Goal: Transaction & Acquisition: Book appointment/travel/reservation

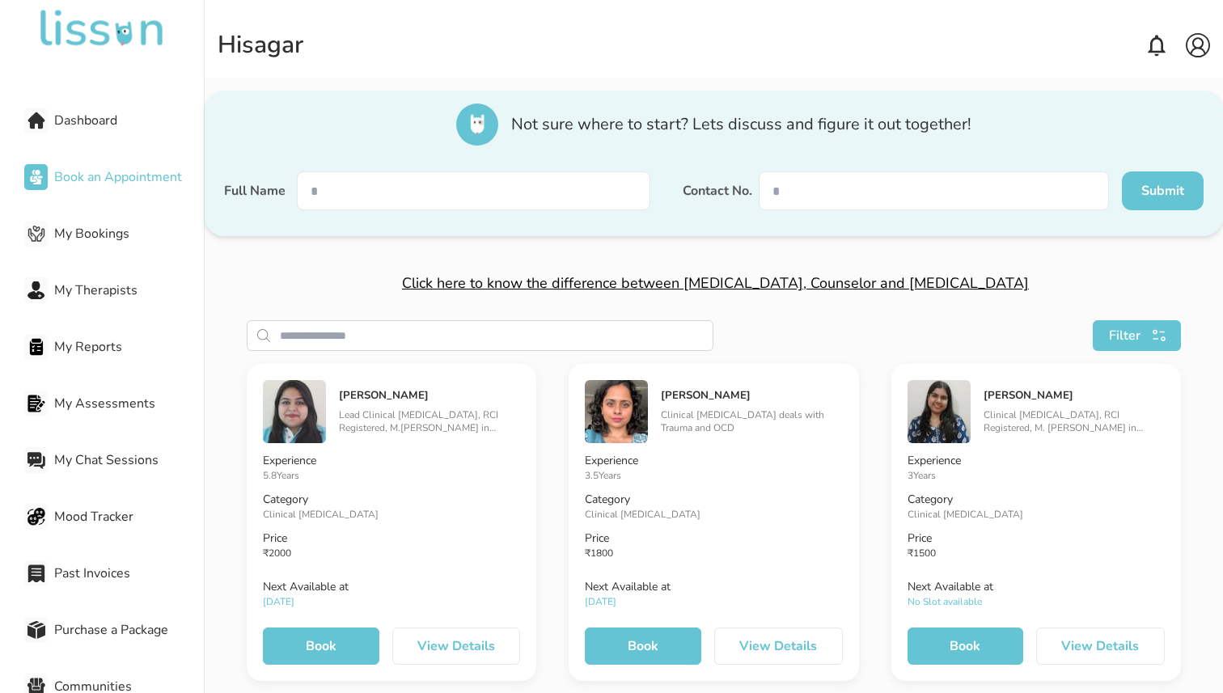
click at [107, 120] on span "Dashboard" at bounding box center [129, 120] width 150 height 19
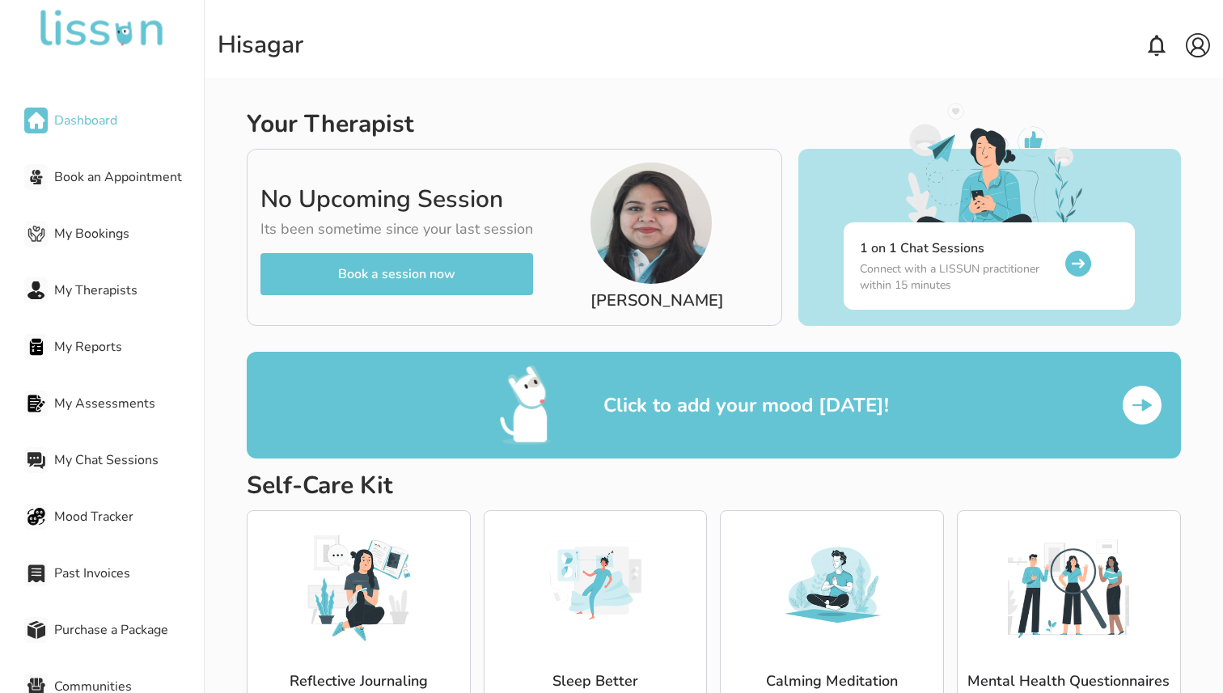
click at [131, 176] on span "Book an Appointment" at bounding box center [129, 176] width 150 height 19
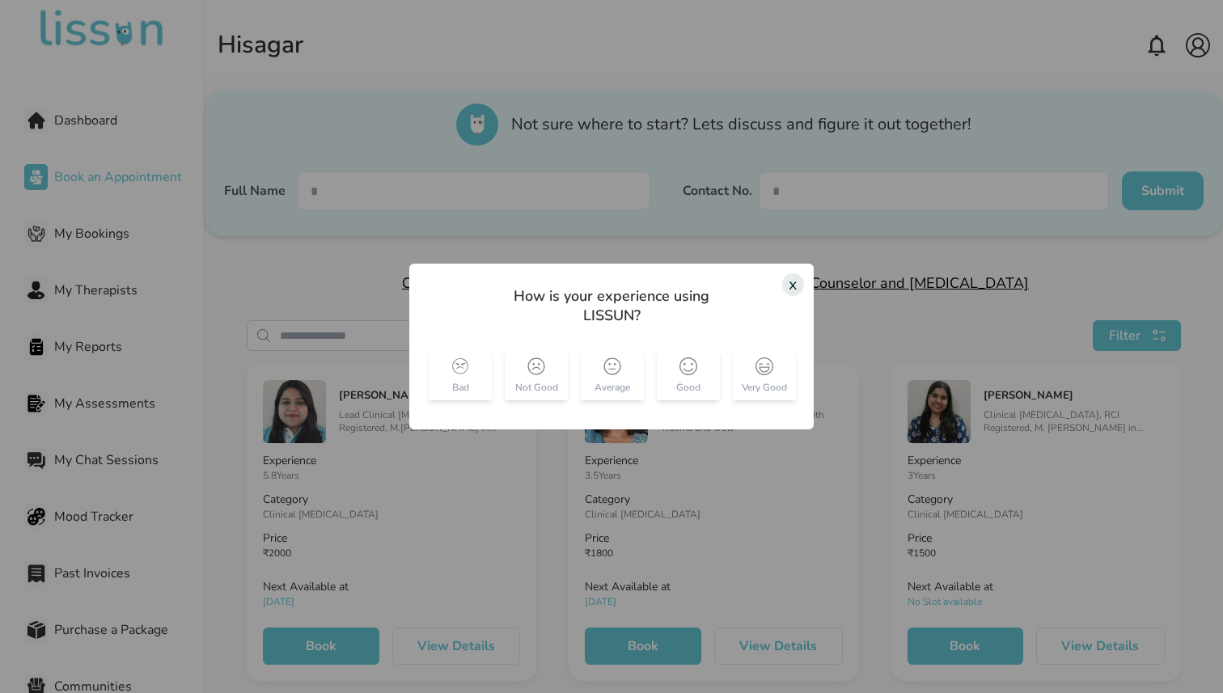
click at [466, 366] on img at bounding box center [460, 367] width 18 height 18
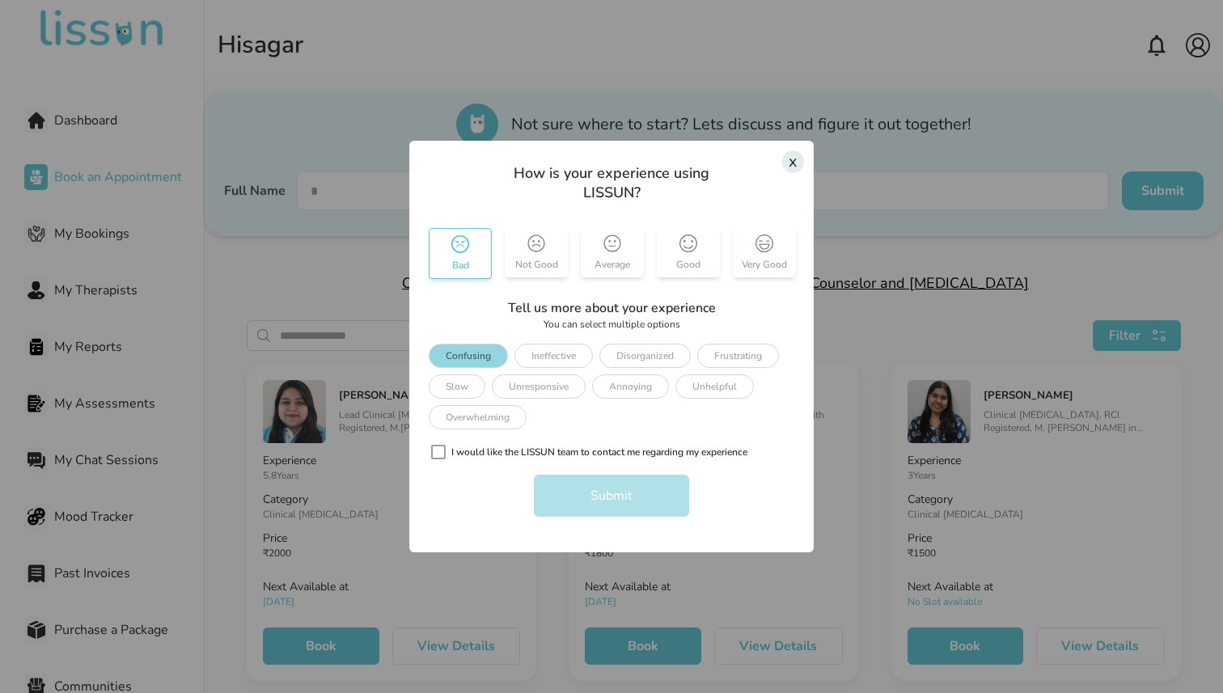
click at [485, 354] on div "Confusing" at bounding box center [468, 356] width 79 height 24
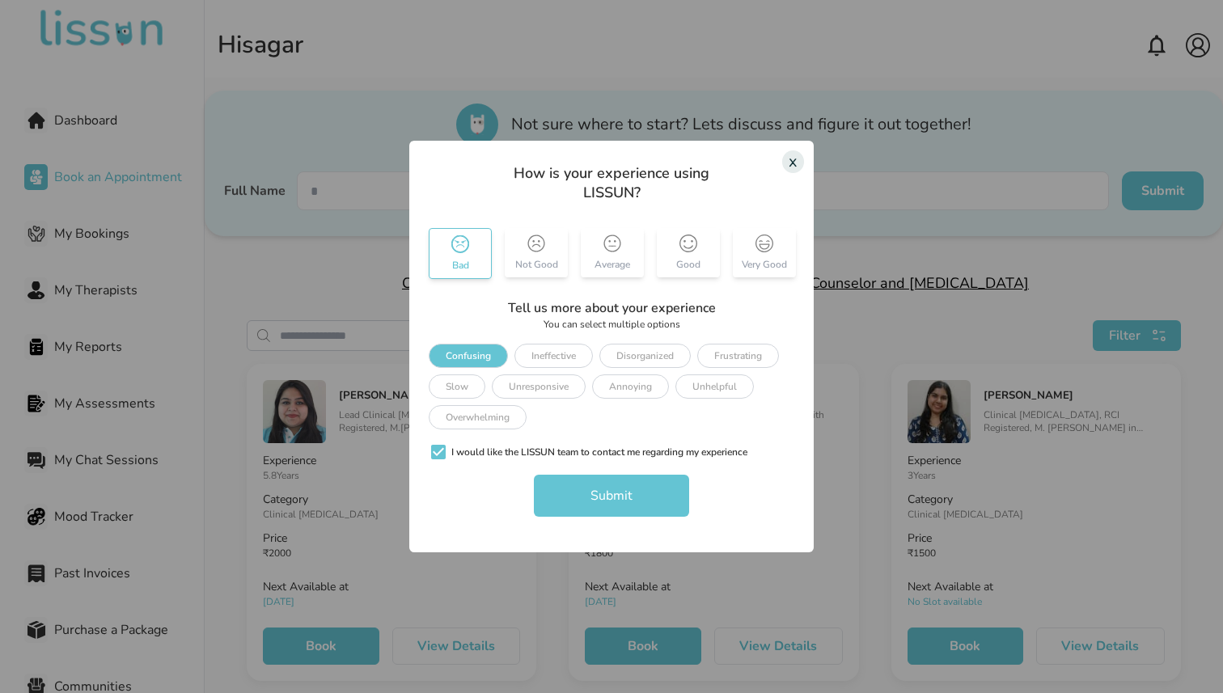
click at [597, 494] on button "Submit" at bounding box center [611, 496] width 155 height 42
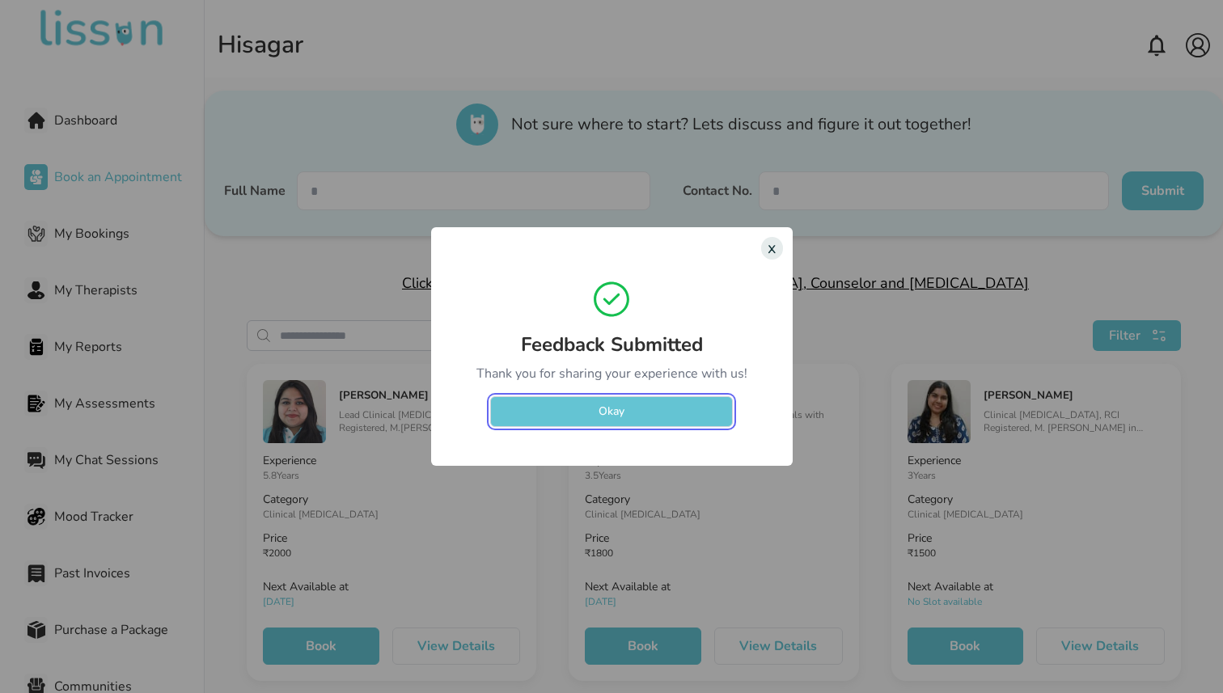
click at [650, 403] on button "Okay" at bounding box center [611, 411] width 243 height 31
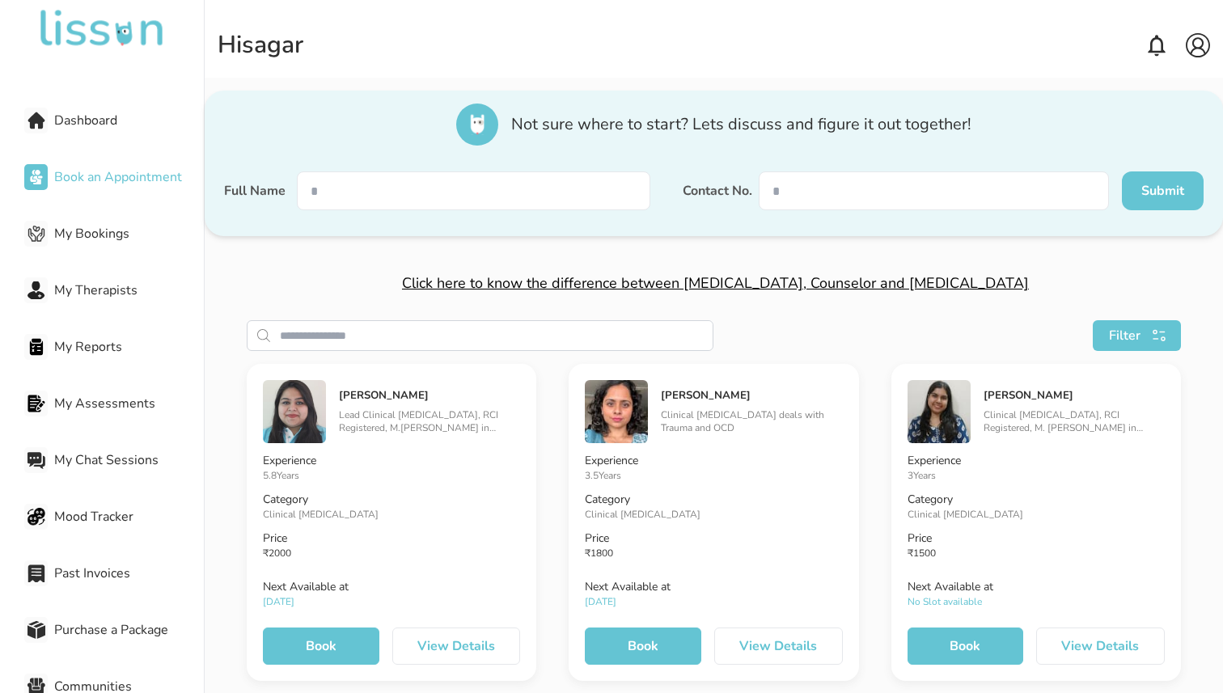
click at [96, 284] on span "My Therapists" at bounding box center [129, 290] width 150 height 19
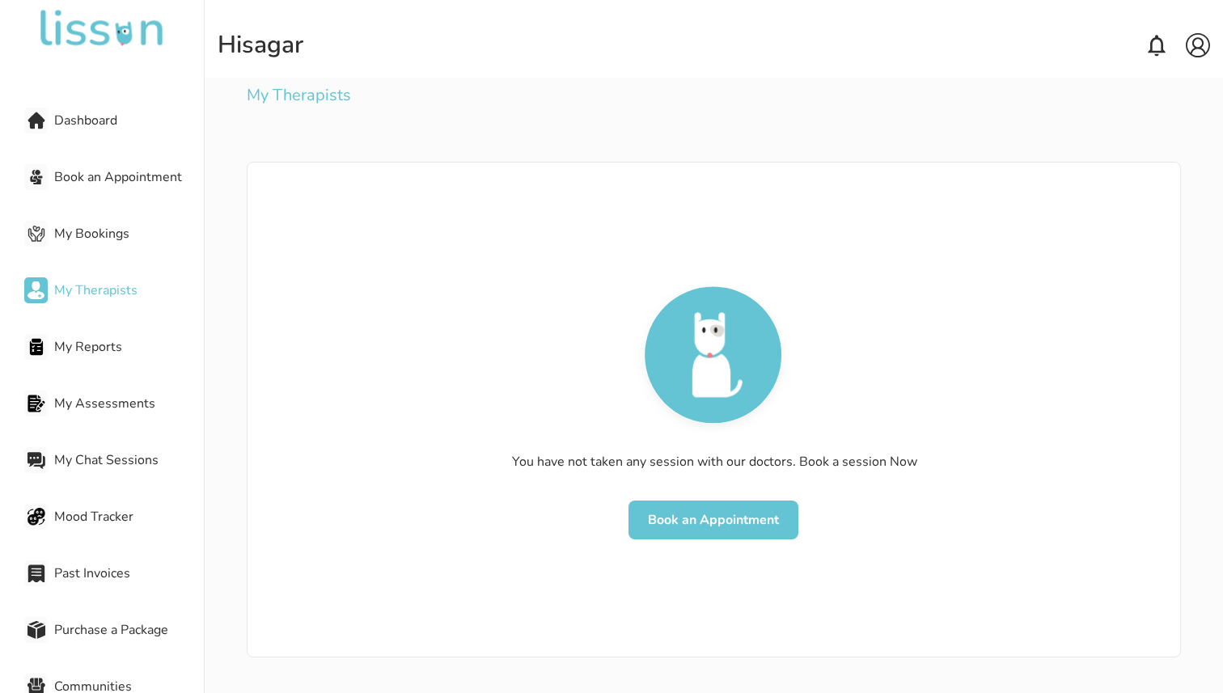
click at [714, 523] on button "Book an Appointment" at bounding box center [714, 520] width 170 height 39
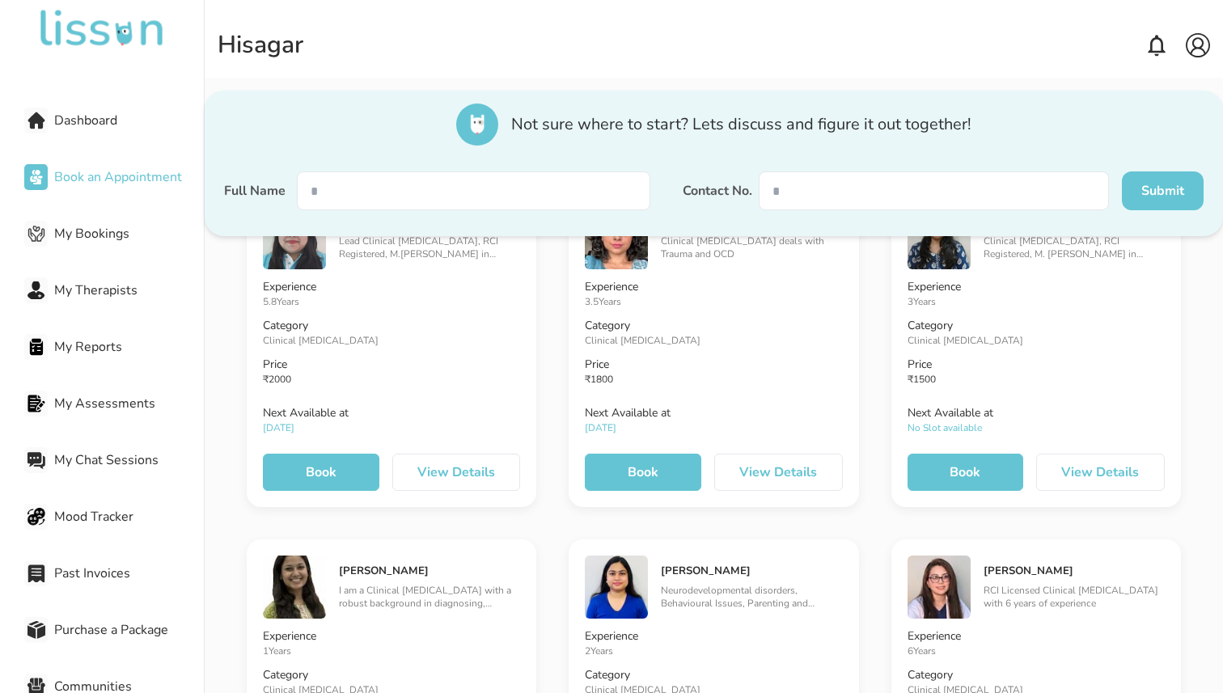
scroll to position [167, 0]
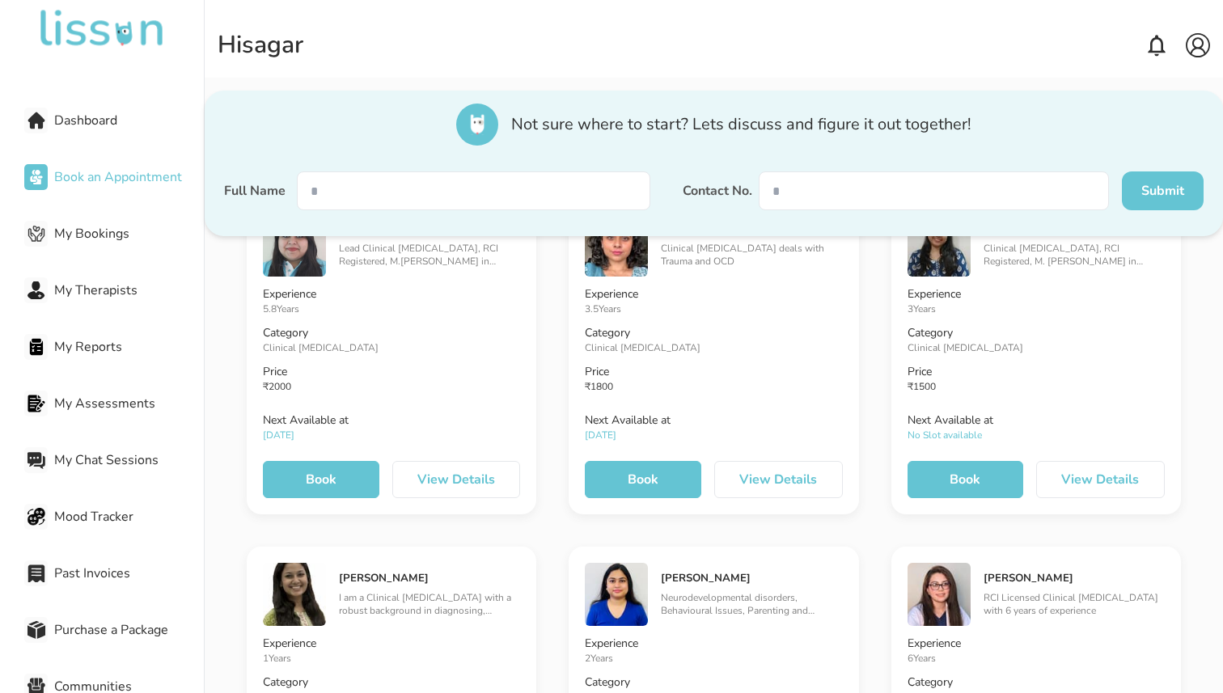
click at [320, 481] on button "Book" at bounding box center [321, 479] width 116 height 37
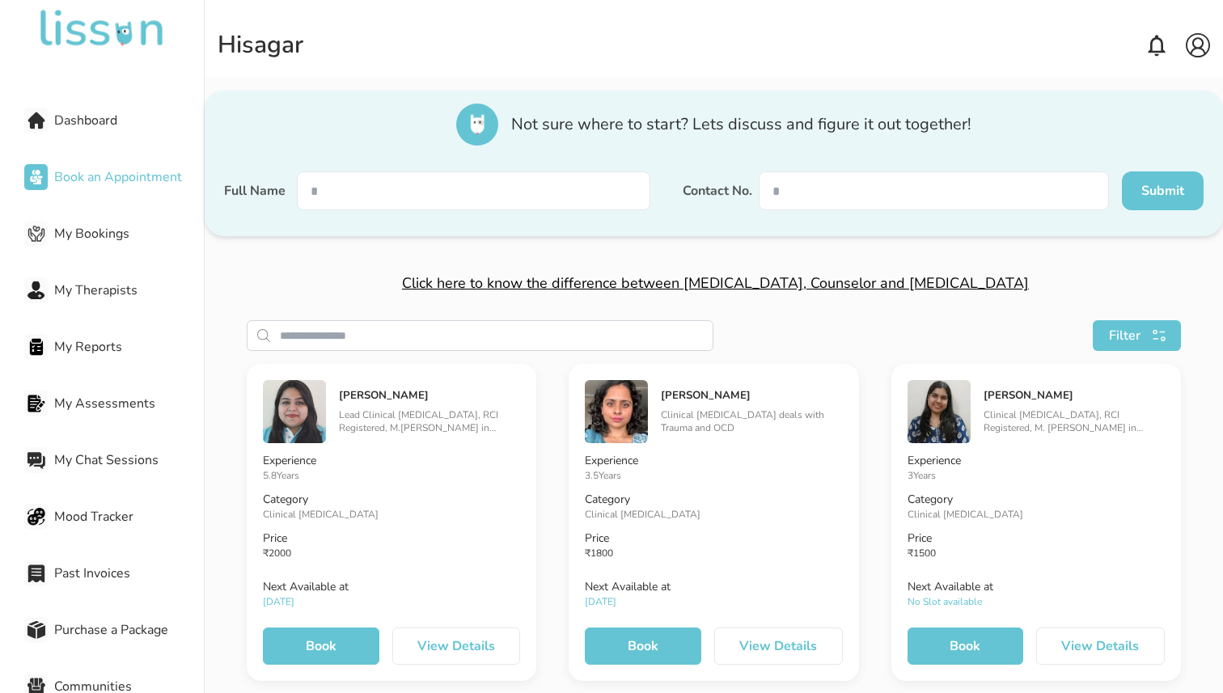
click at [90, 455] on span "My Chat Sessions" at bounding box center [129, 460] width 150 height 19
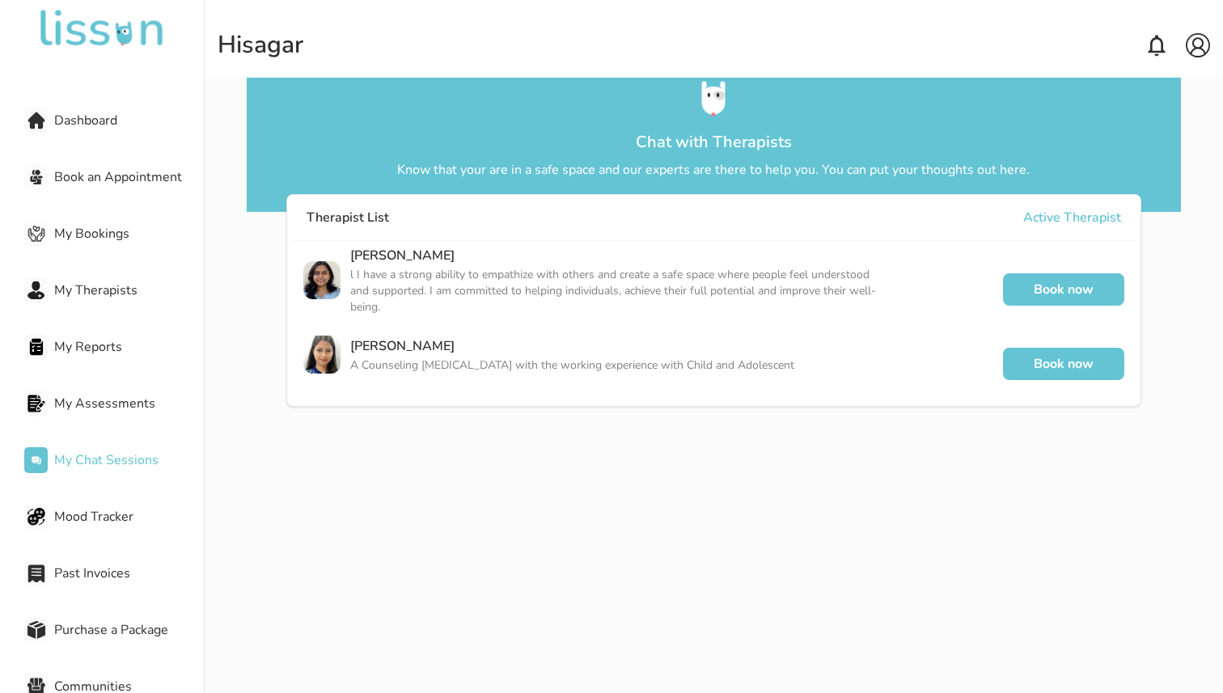
click at [92, 521] on span "Mood Tracker" at bounding box center [129, 516] width 150 height 19
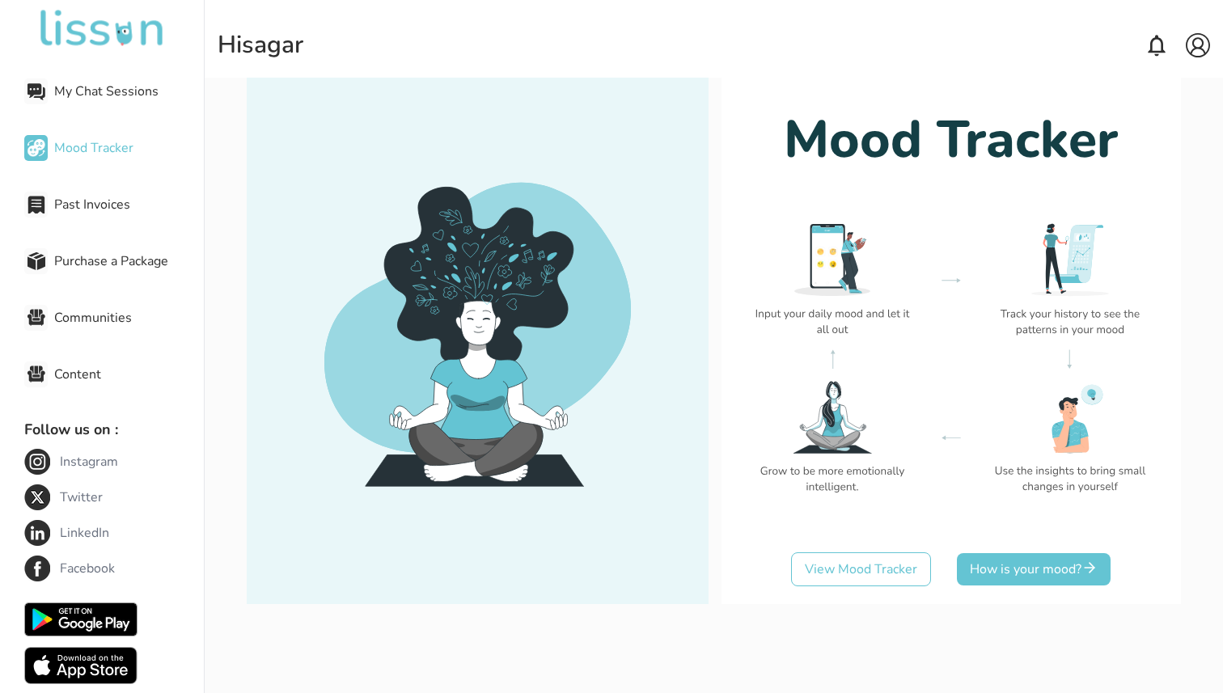
scroll to position [405, 0]
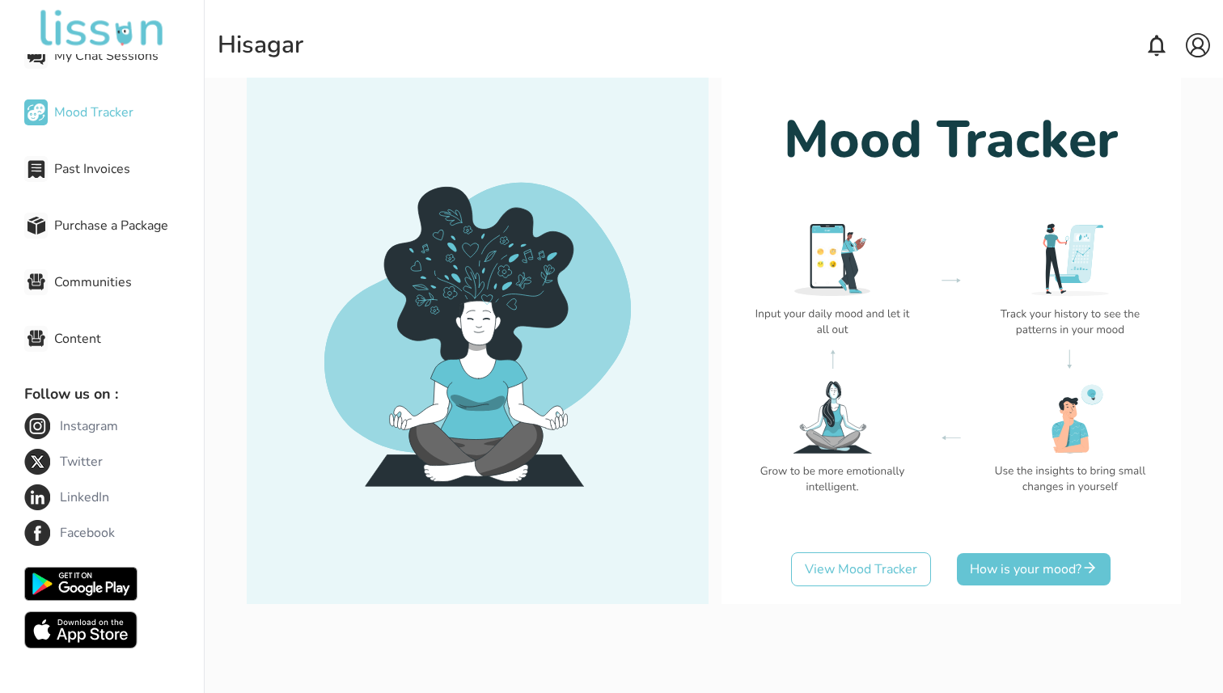
click at [118, 278] on span "Communities" at bounding box center [129, 282] width 150 height 19
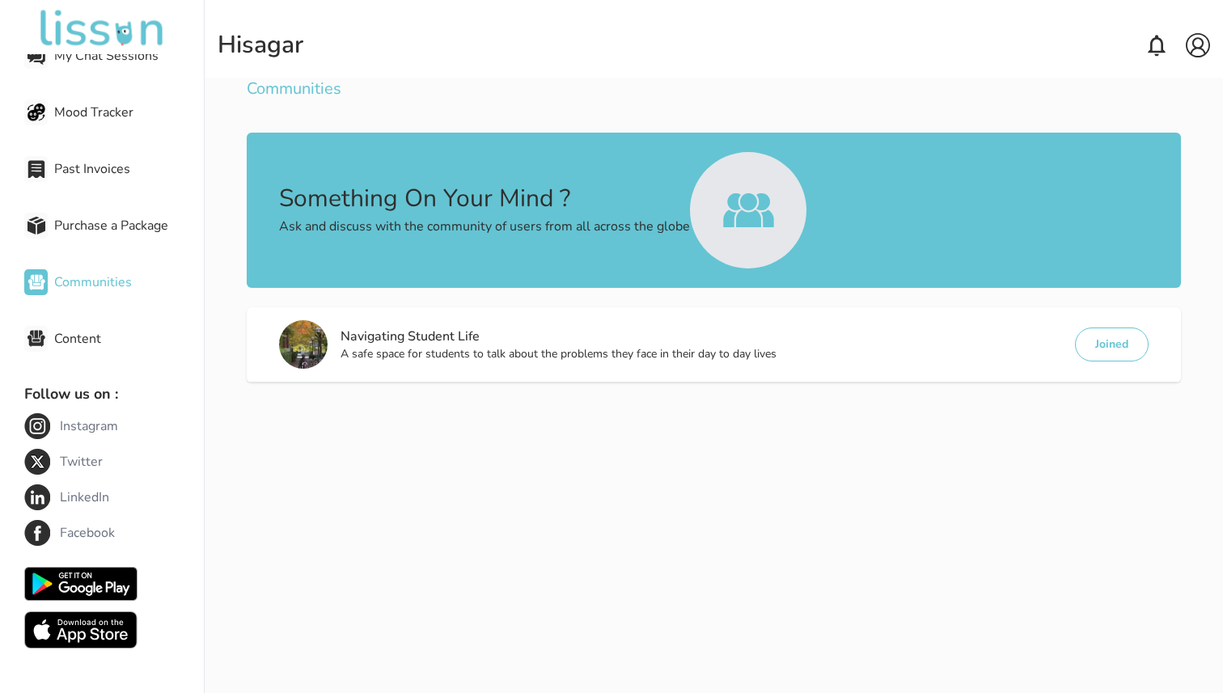
click at [105, 341] on span "Content" at bounding box center [129, 338] width 150 height 19
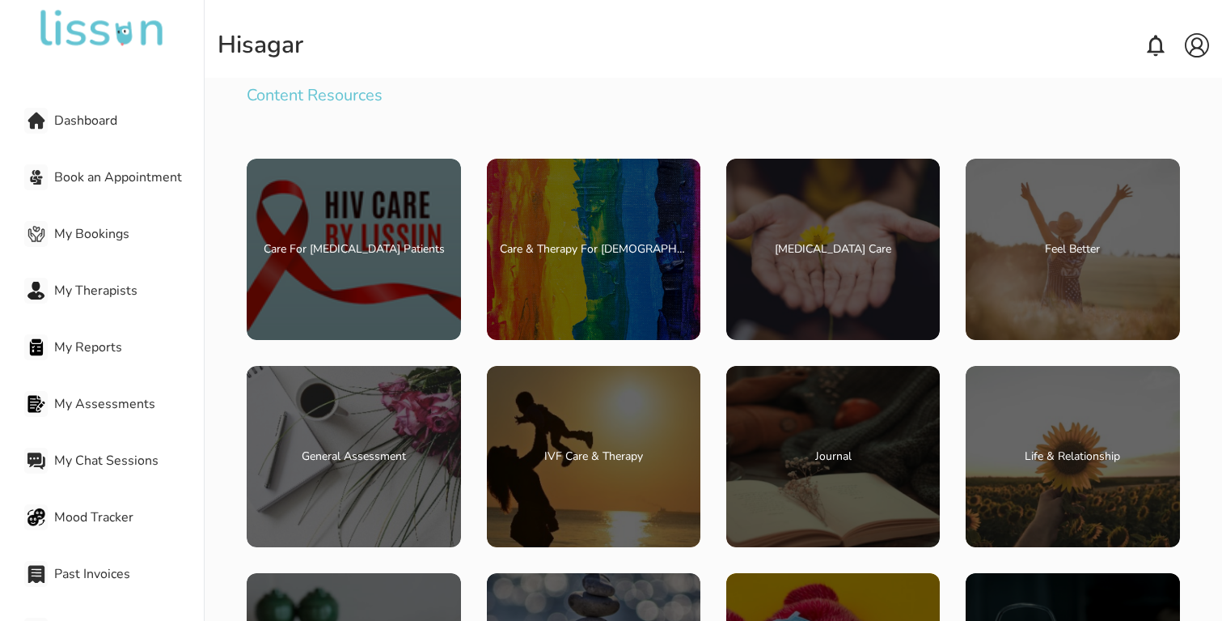
click at [111, 173] on span "Book an Appointment" at bounding box center [129, 176] width 150 height 19
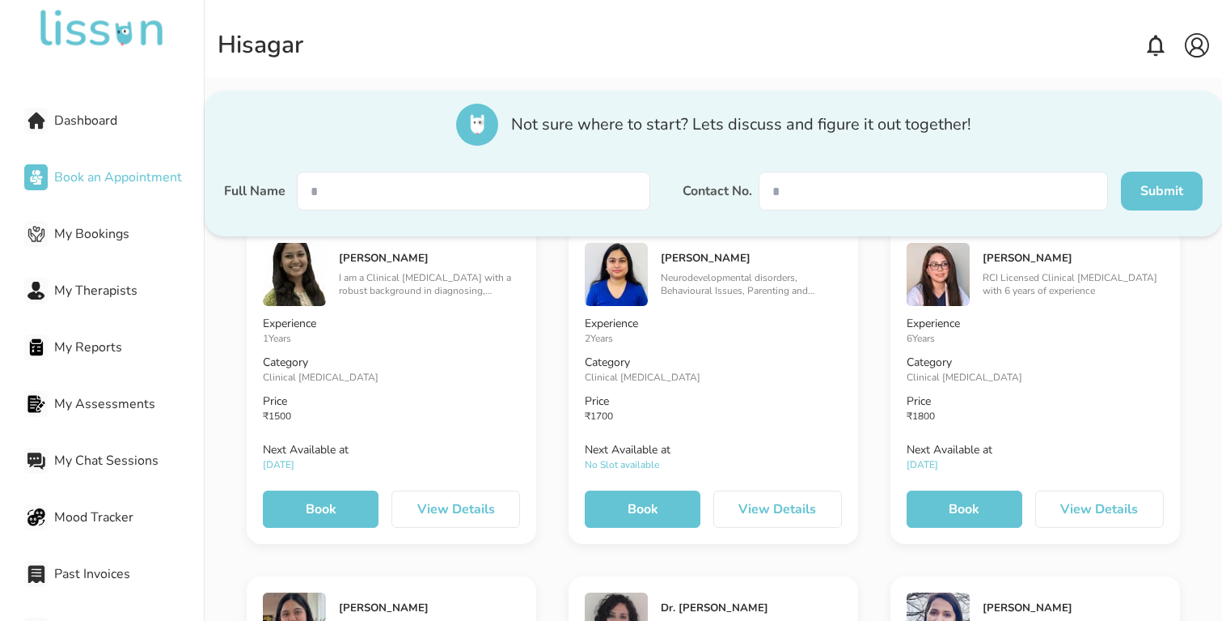
scroll to position [493, 0]
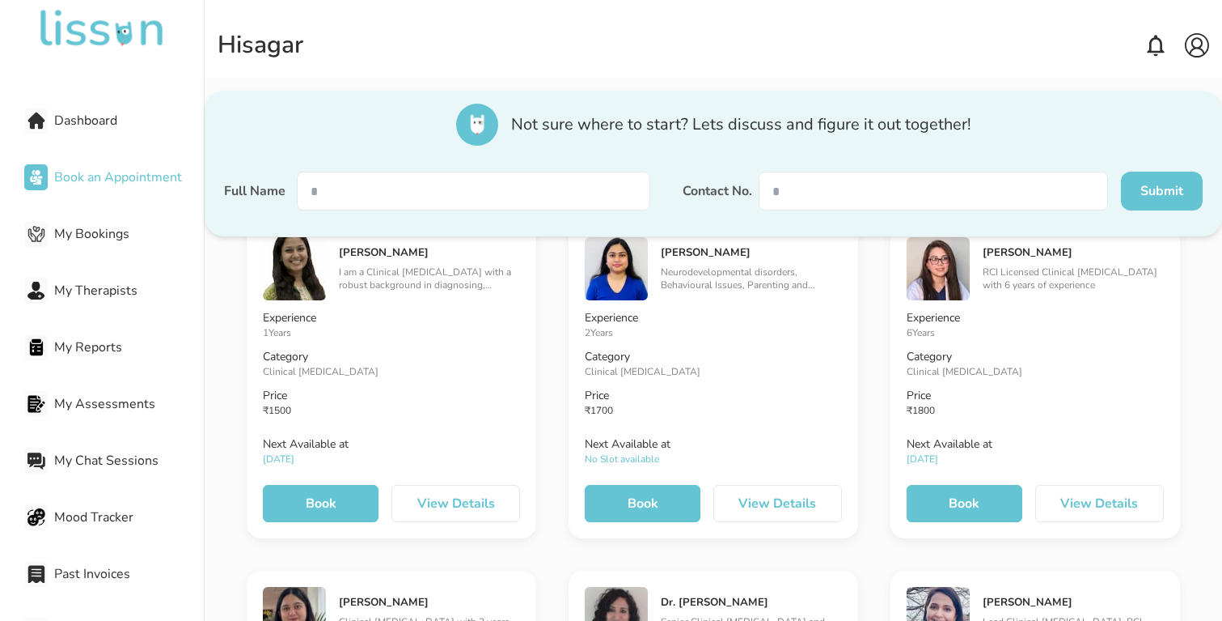
click at [646, 122] on span "Not sure where to start? Lets discuss and figure it out together!" at bounding box center [741, 124] width 460 height 23
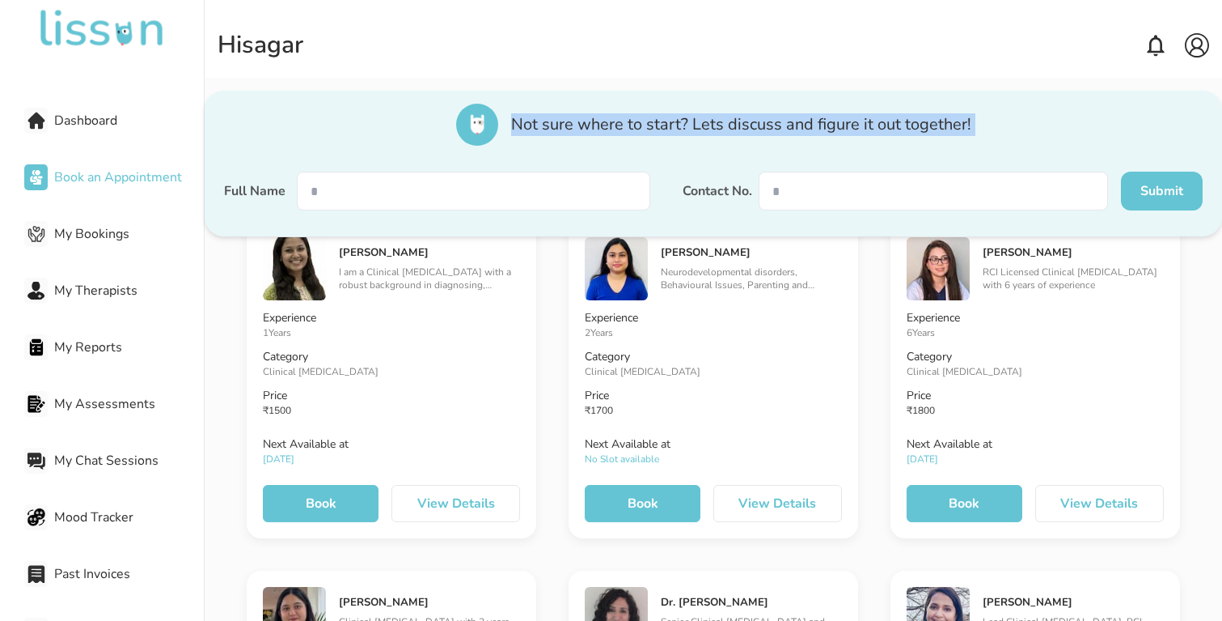
click at [646, 122] on span "Not sure where to start? Lets discuss and figure it out together!" at bounding box center [741, 124] width 460 height 23
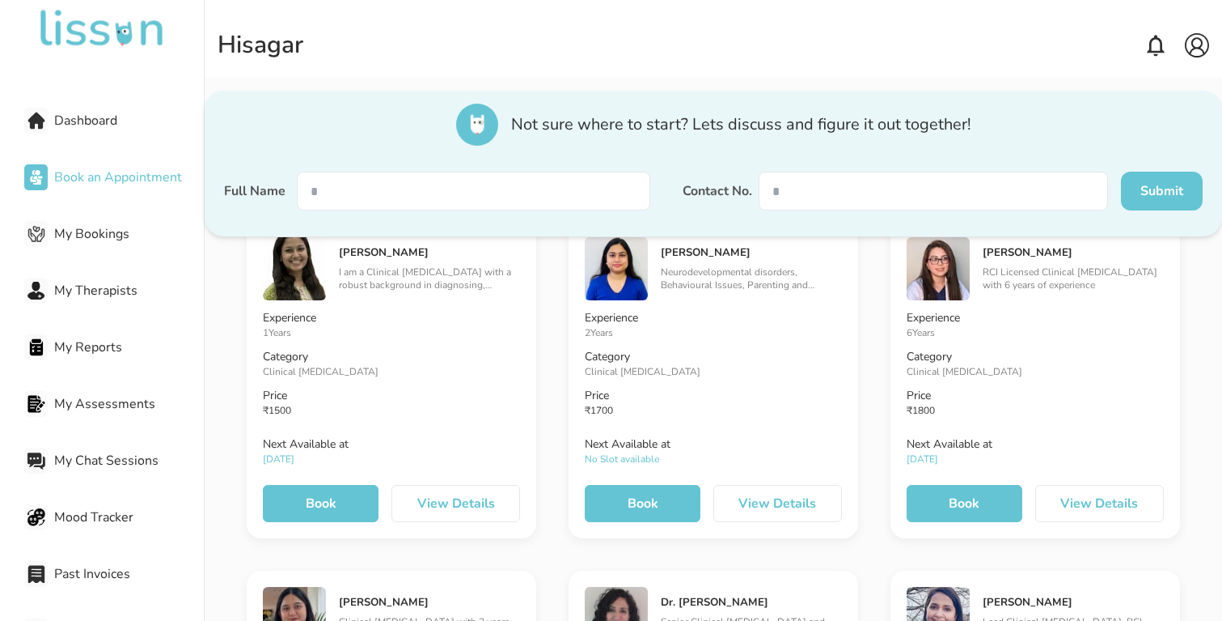
click at [784, 490] on button "View Details" at bounding box center [778, 503] width 129 height 37
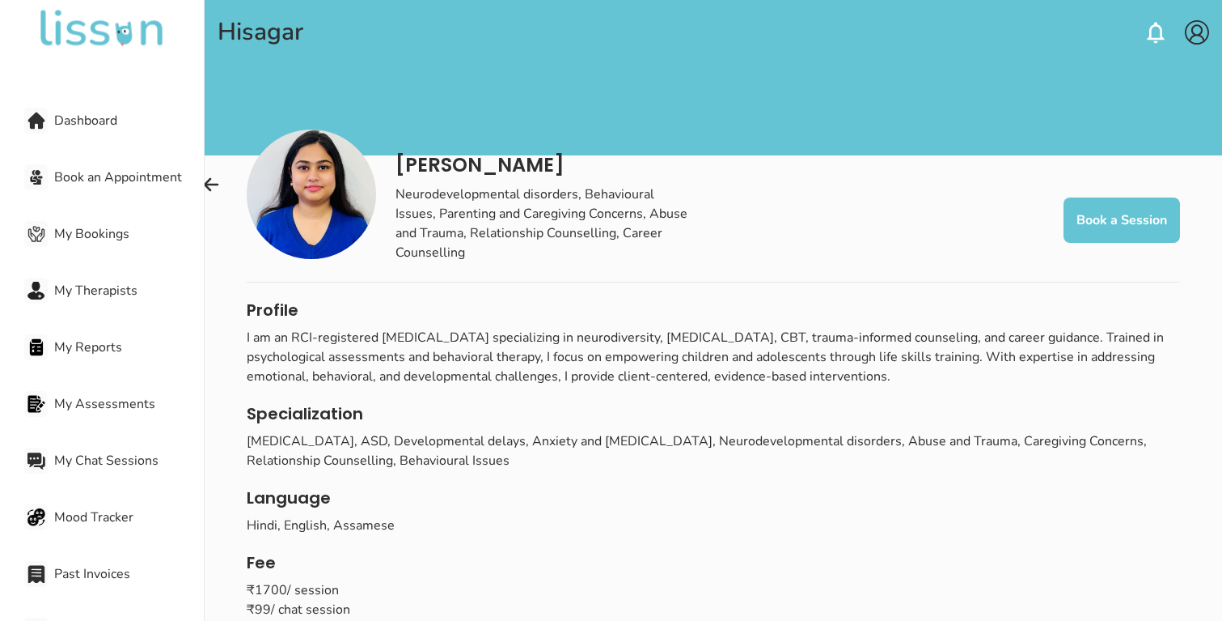
click at [1104, 214] on button "Book a Session" at bounding box center [1122, 219] width 117 height 45
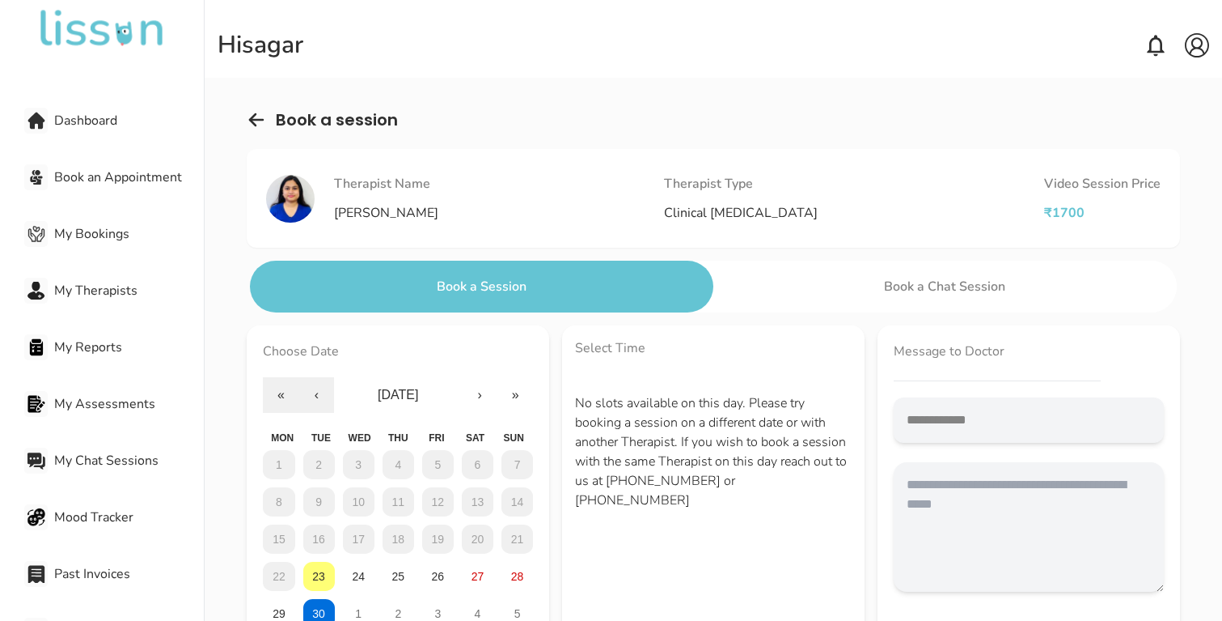
scroll to position [108, 0]
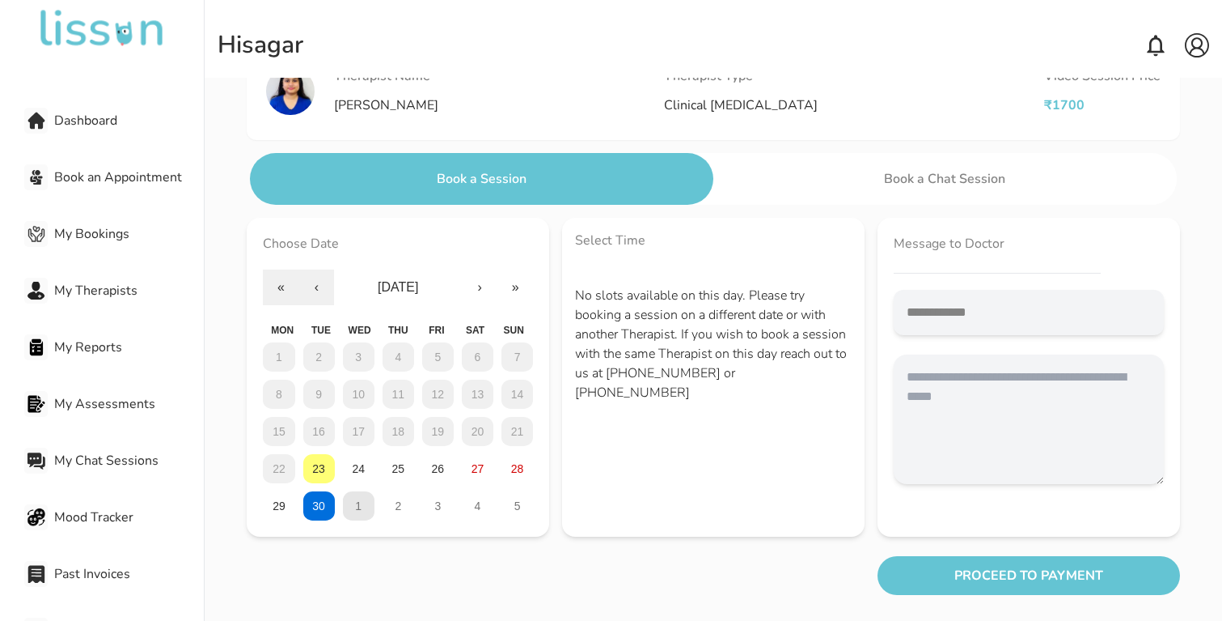
click at [366, 505] on button "1" at bounding box center [359, 505] width 32 height 29
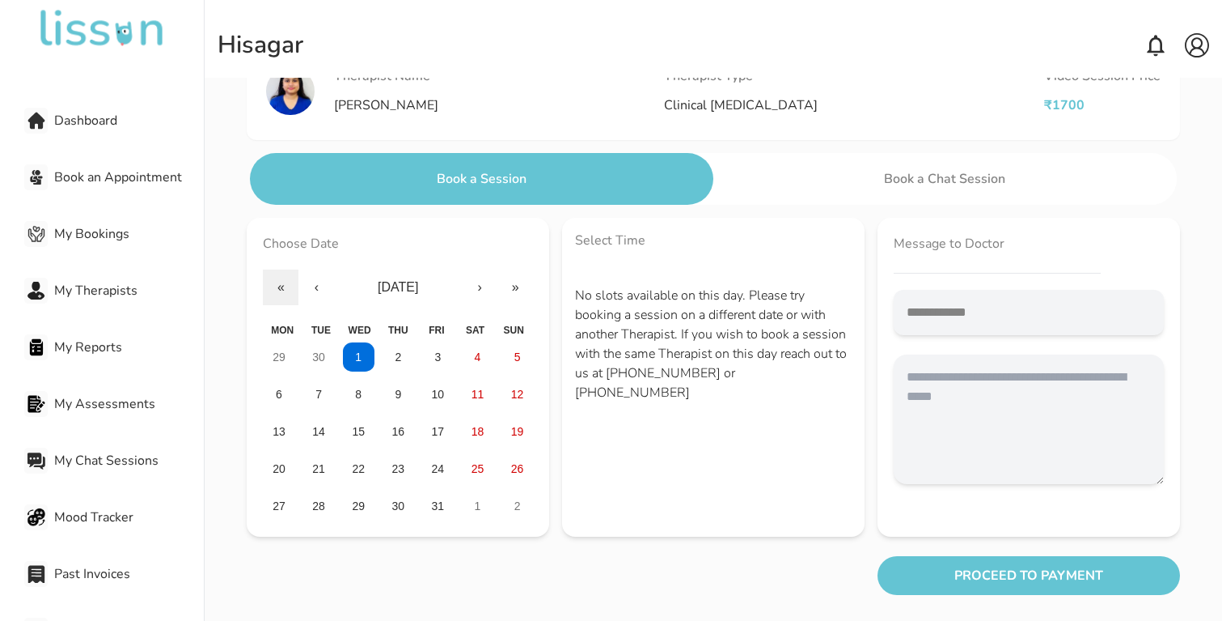
click at [88, 118] on span "Dashboard" at bounding box center [129, 120] width 150 height 19
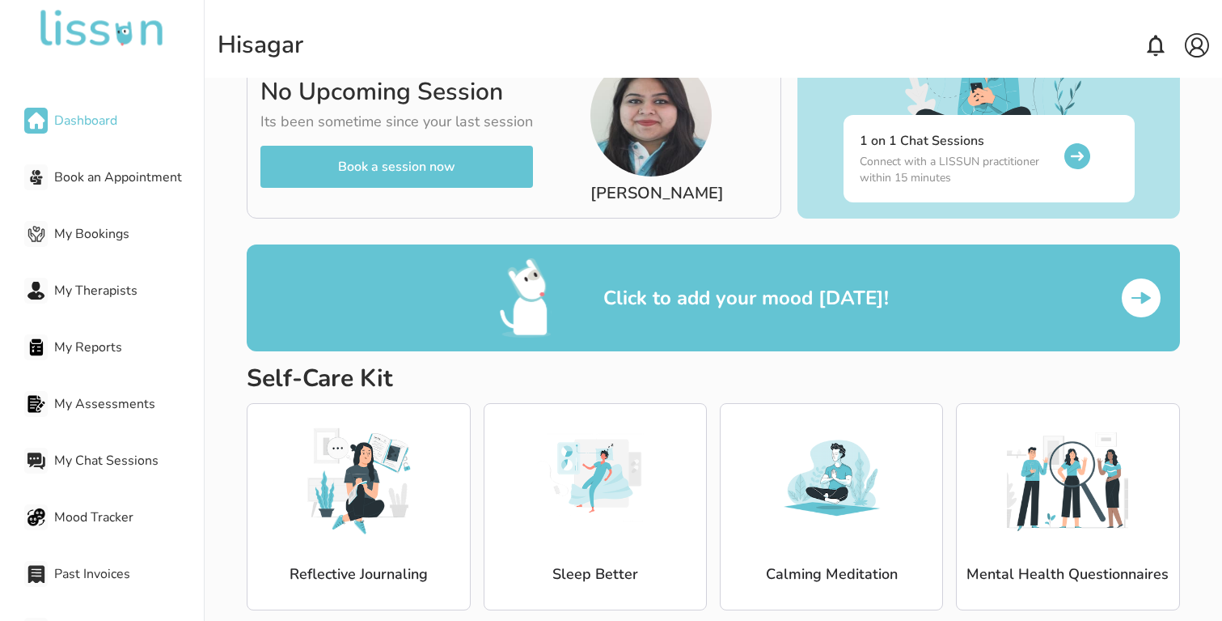
click at [88, 118] on span "Dashboard" at bounding box center [129, 120] width 150 height 19
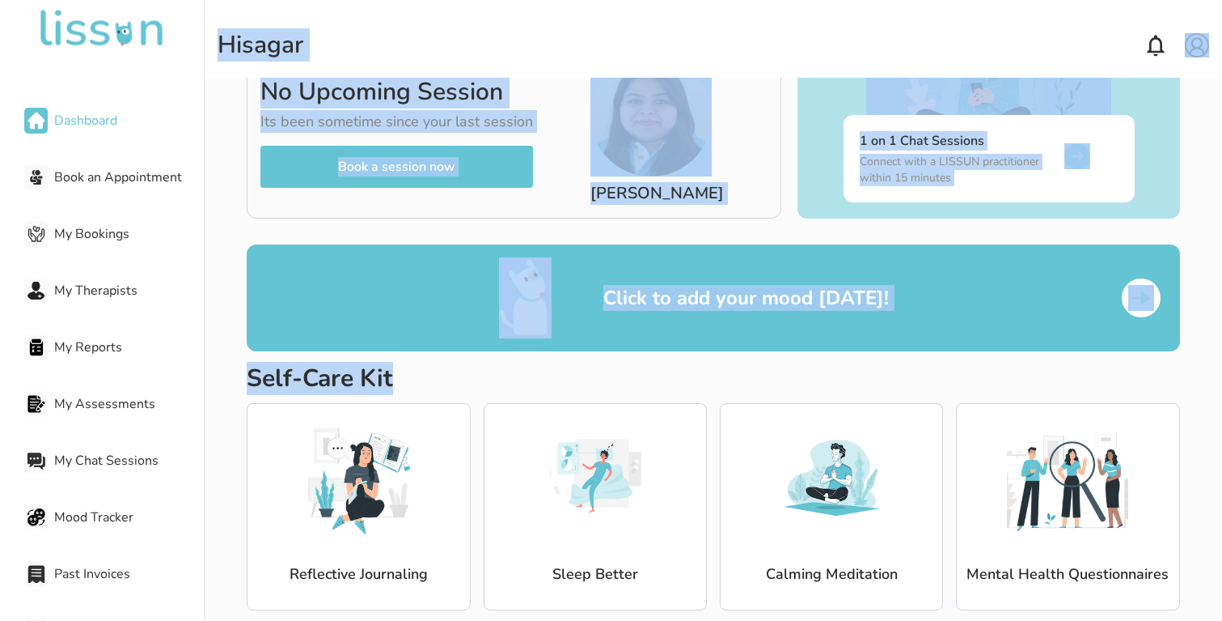
drag, startPoint x: 220, startPoint y: 44, endPoint x: 332, endPoint y: 482, distance: 452.5
click at [332, 482] on div "Hi sagar Hi sagar Your Therapist No Upcoming Session Its been sometime since yo…" at bounding box center [714, 310] width 1018 height 621
click at [305, 386] on h2 "Self-Care Kit" at bounding box center [713, 378] width 933 height 29
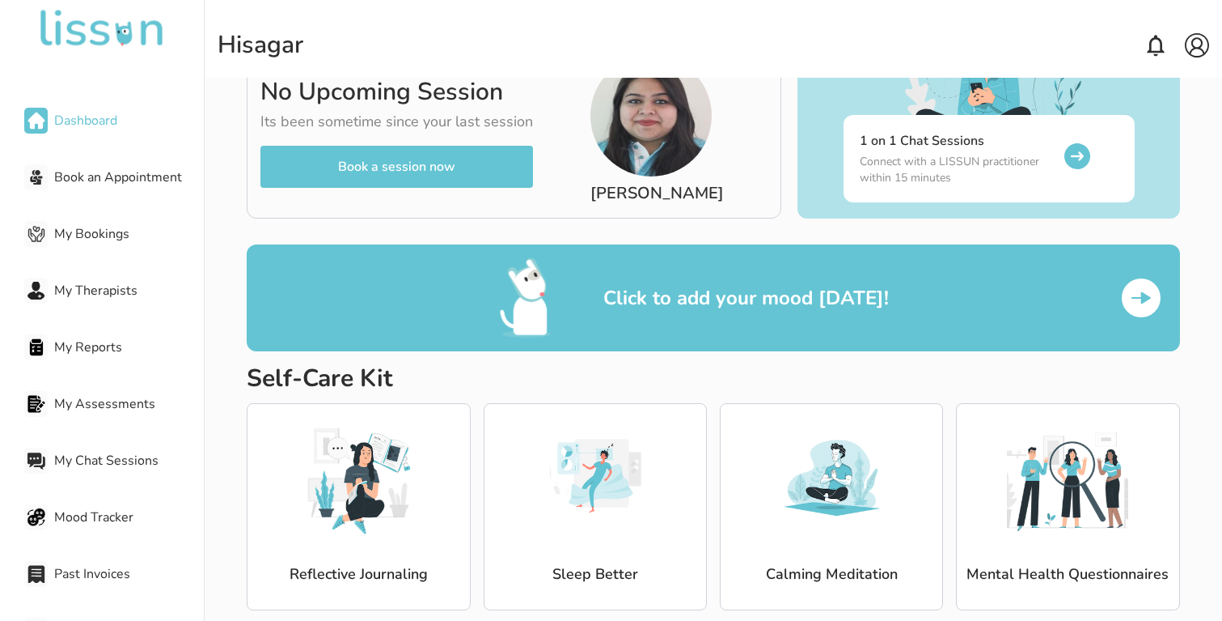
click at [304, 373] on h2 "Self-Care Kit" at bounding box center [713, 378] width 933 height 29
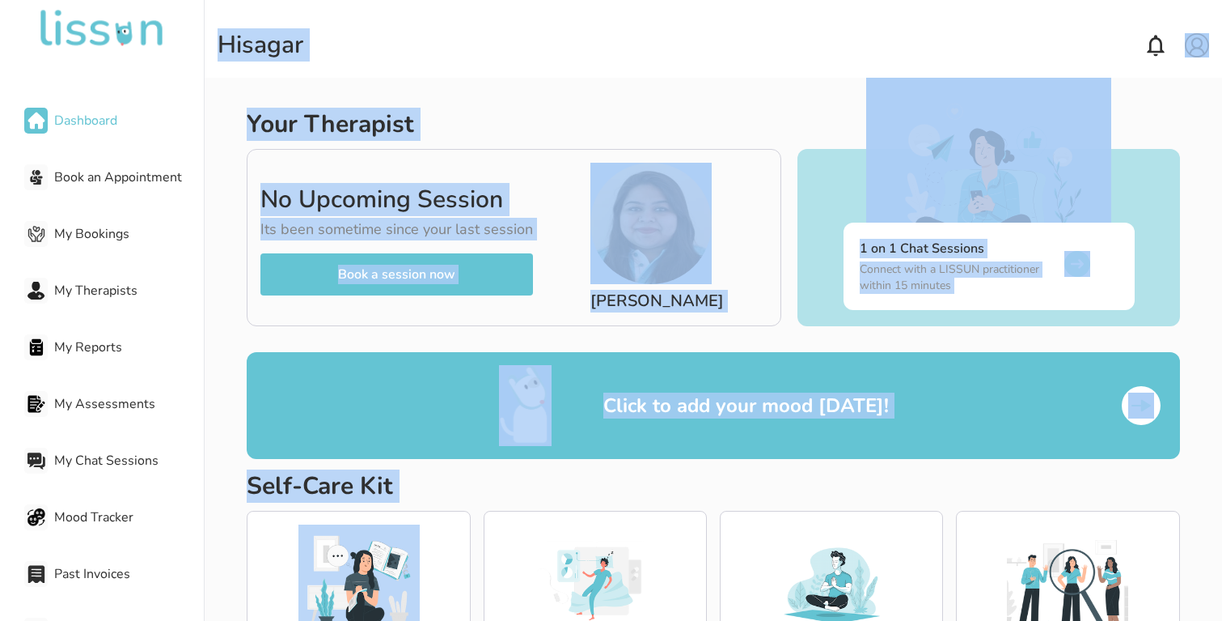
drag, startPoint x: 304, startPoint y: 373, endPoint x: 257, endPoint y: 49, distance: 327.0
click at [257, 49] on div "Hi sagar Hi sagar Your Therapist No Upcoming Session Its been sometime since yo…" at bounding box center [714, 310] width 1018 height 621
click at [257, 49] on div "Hi sagar" at bounding box center [261, 45] width 86 height 29
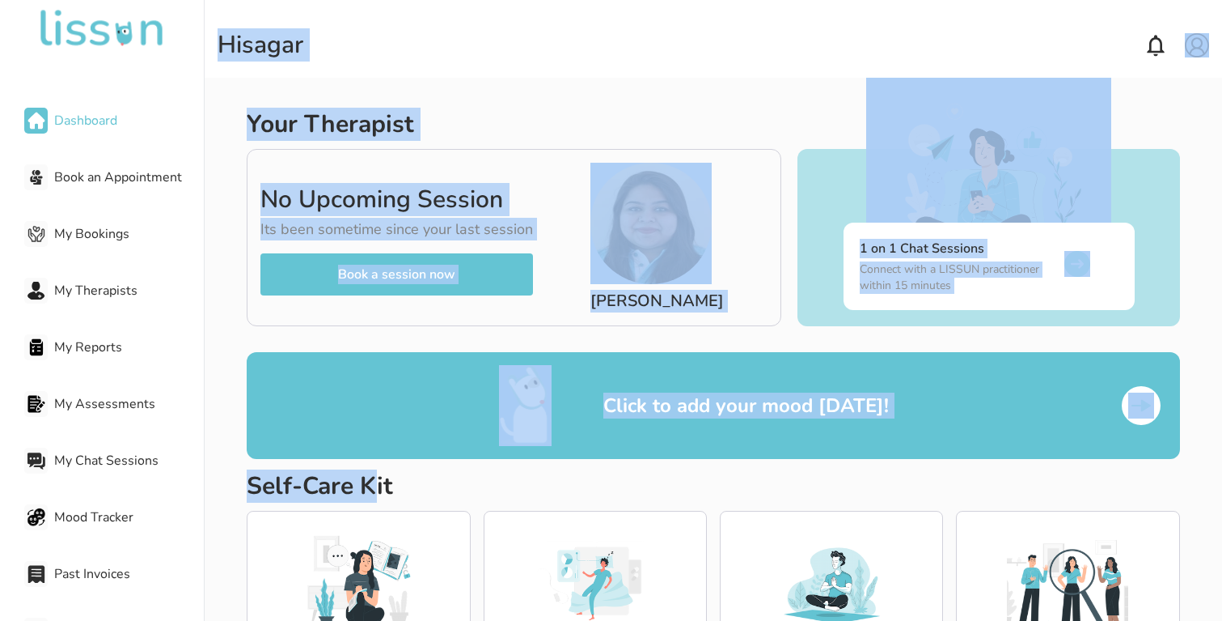
drag, startPoint x: 221, startPoint y: 39, endPoint x: 379, endPoint y: 471, distance: 459.9
click at [379, 471] on div "Hi sagar Hi sagar Your Therapist No Upcoming Session Its been sometime since yo…" at bounding box center [714, 310] width 1018 height 621
click at [379, 472] on h2 "Self-Care Kit" at bounding box center [713, 486] width 933 height 29
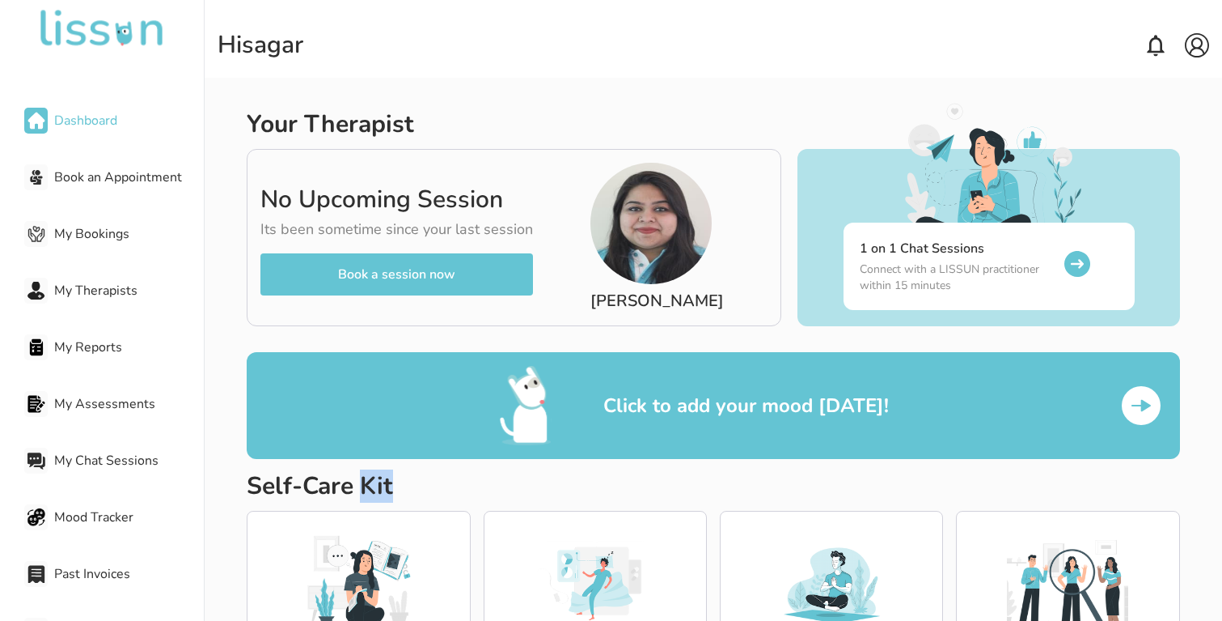
click at [379, 472] on h2 "Self-Care Kit" at bounding box center [713, 486] width 933 height 29
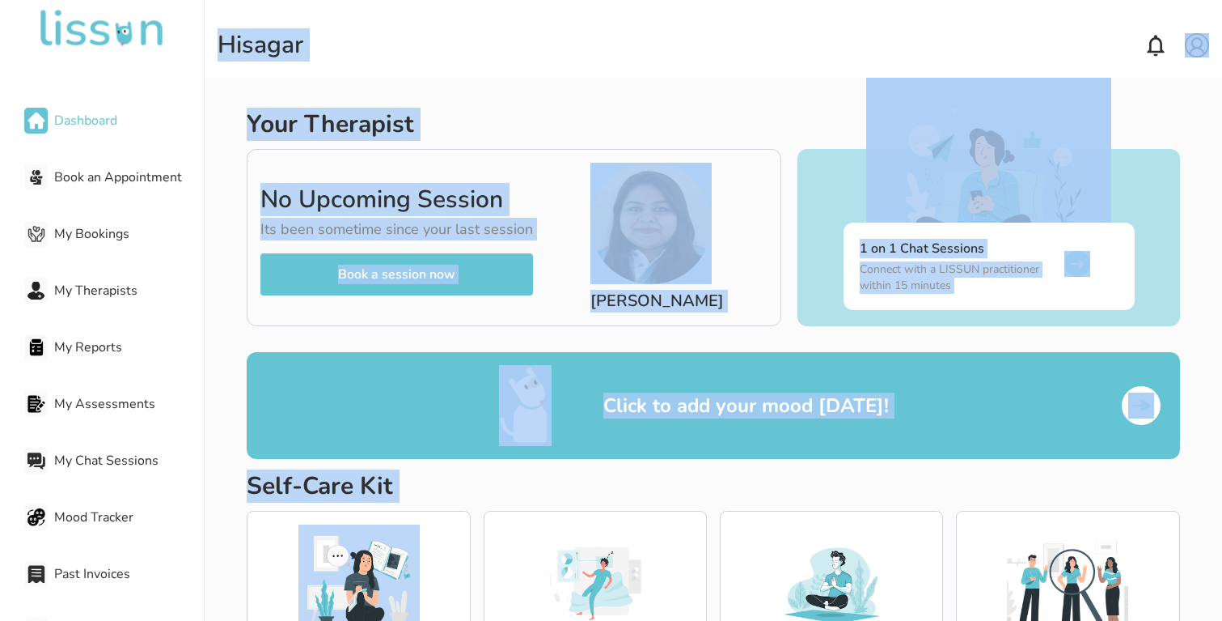
drag, startPoint x: 379, startPoint y: 471, endPoint x: 268, endPoint y: 69, distance: 417.1
click at [268, 69] on div "Hi sagar Hi sagar Your Therapist No Upcoming Session Its been sometime since yo…" at bounding box center [714, 310] width 1018 height 621
click at [268, 69] on div "Hi sagar" at bounding box center [714, 45] width 992 height 65
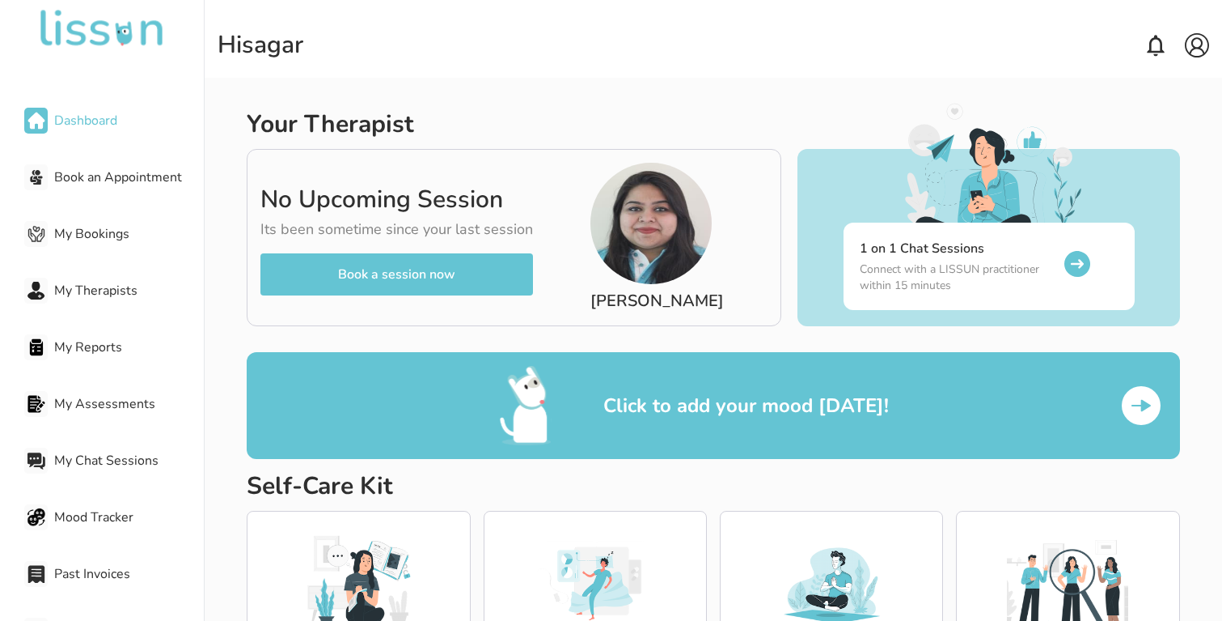
click at [431, 276] on button "Book a session now" at bounding box center [397, 274] width 273 height 42
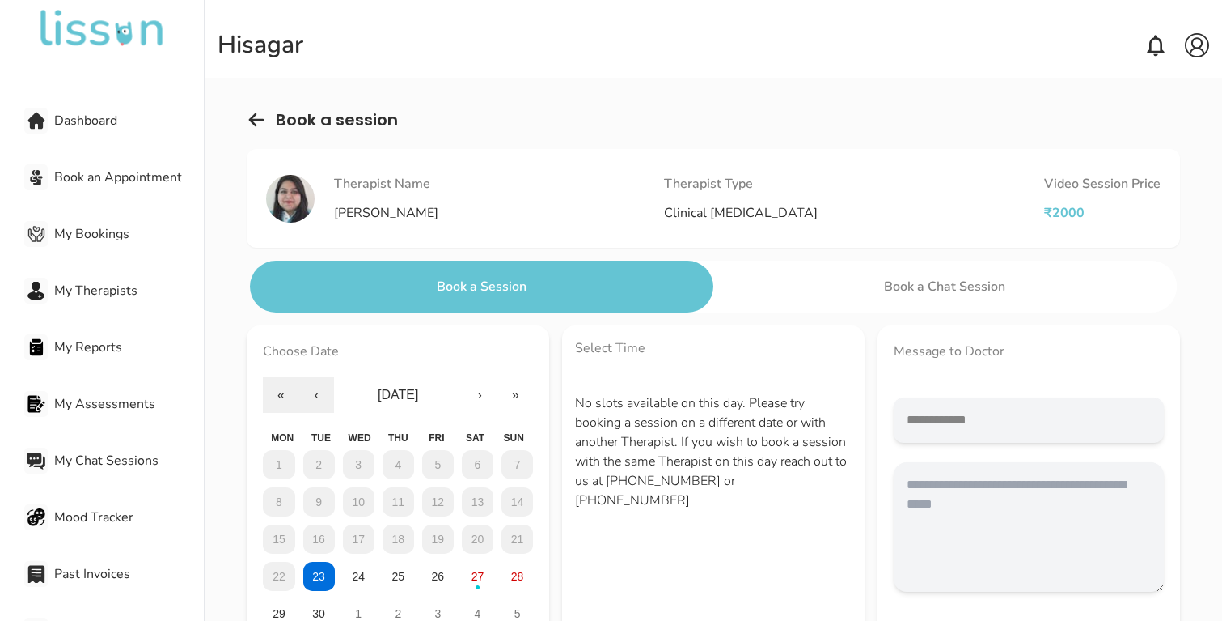
click at [998, 273] on button "Book a Chat Session" at bounding box center [946, 287] width 464 height 52
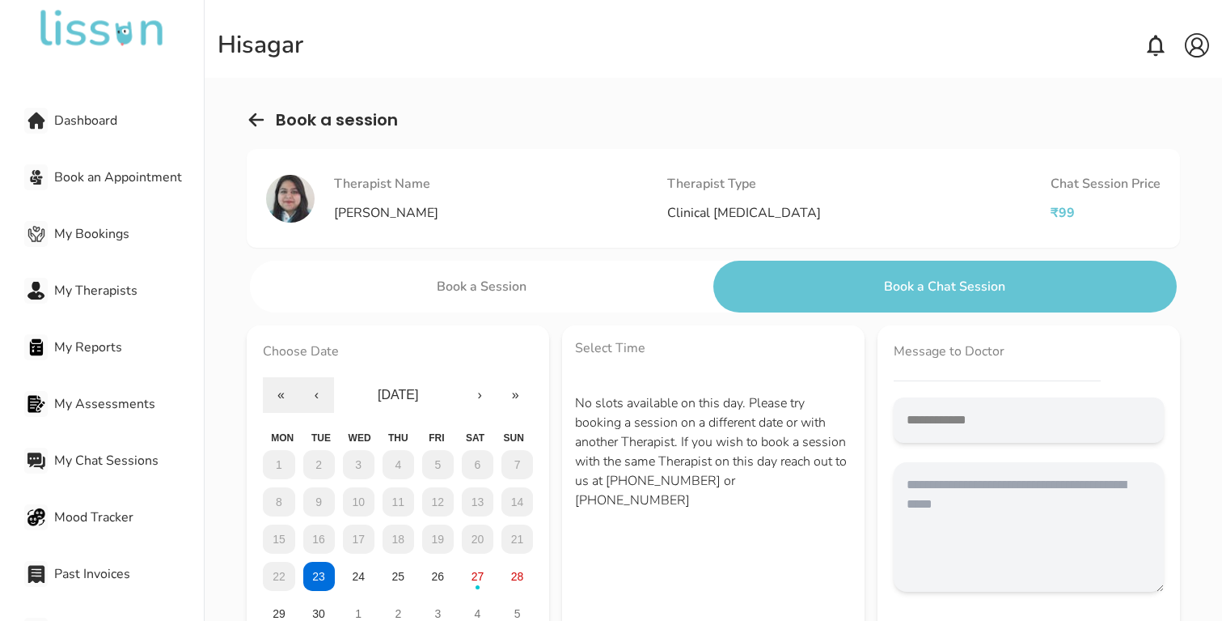
scroll to position [108, 0]
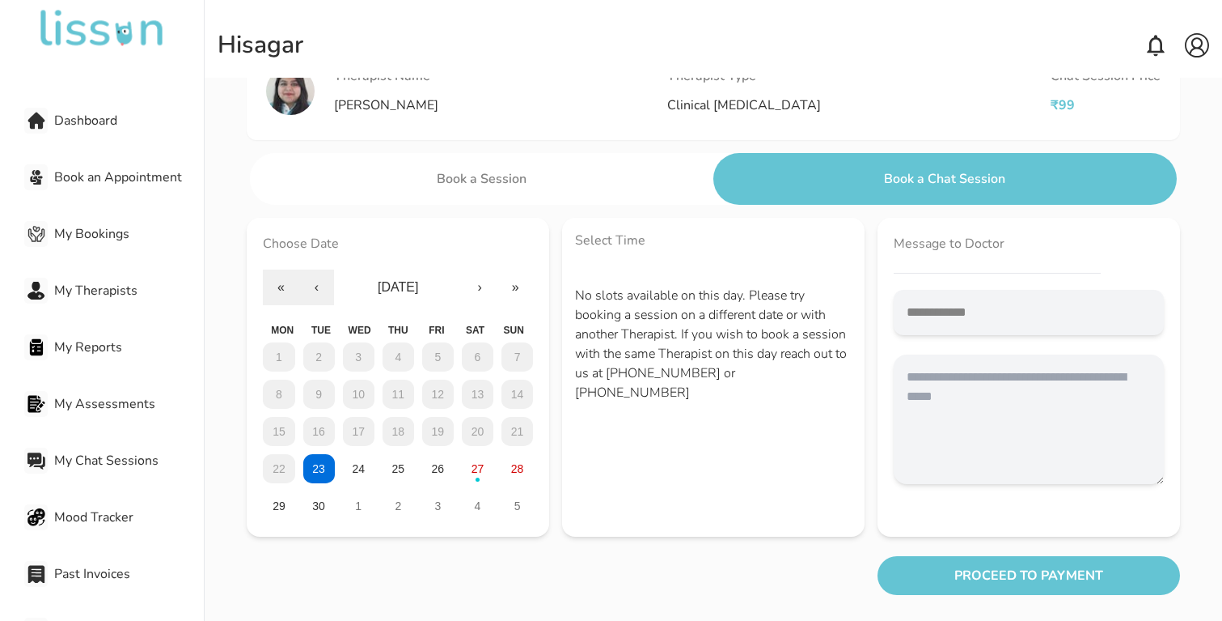
click at [1016, 573] on button "PROCEED TO PAYMENT" at bounding box center [1029, 575] width 303 height 39
click at [472, 468] on abbr "27" at bounding box center [478, 468] width 13 height 13
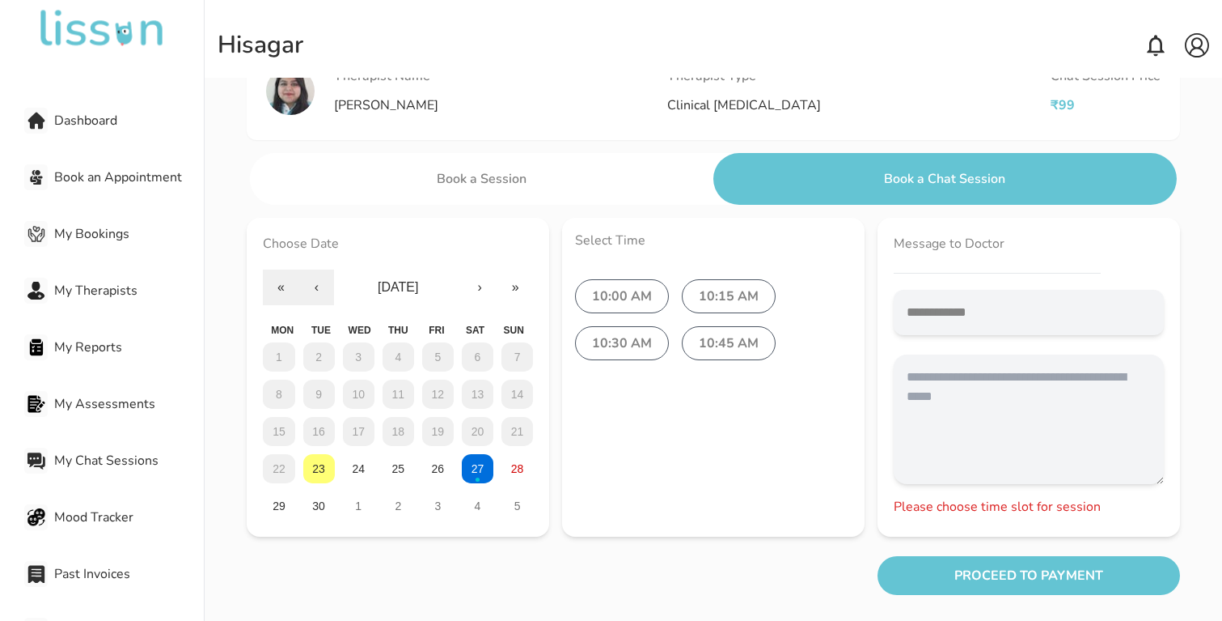
click at [636, 302] on label "10:00 AM" at bounding box center [622, 296] width 94 height 34
click at [990, 568] on button "PROCEED TO PAYMENT" at bounding box center [1029, 575] width 303 height 39
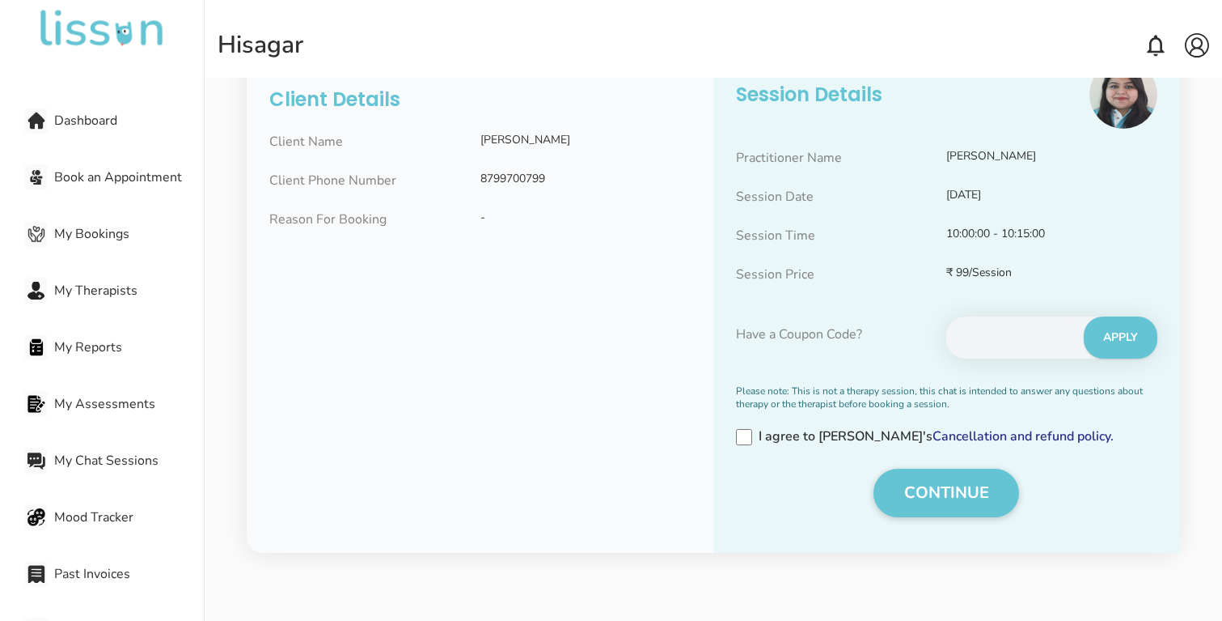
scroll to position [125, 0]
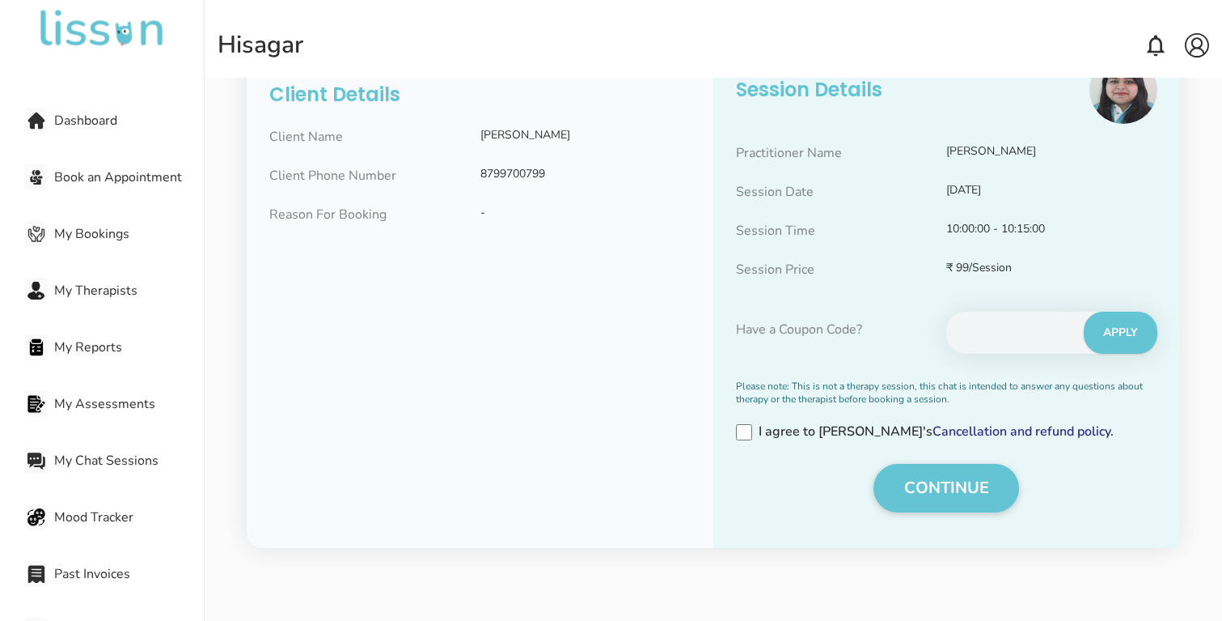
click at [938, 491] on button "CONTINUE" at bounding box center [947, 488] width 146 height 49
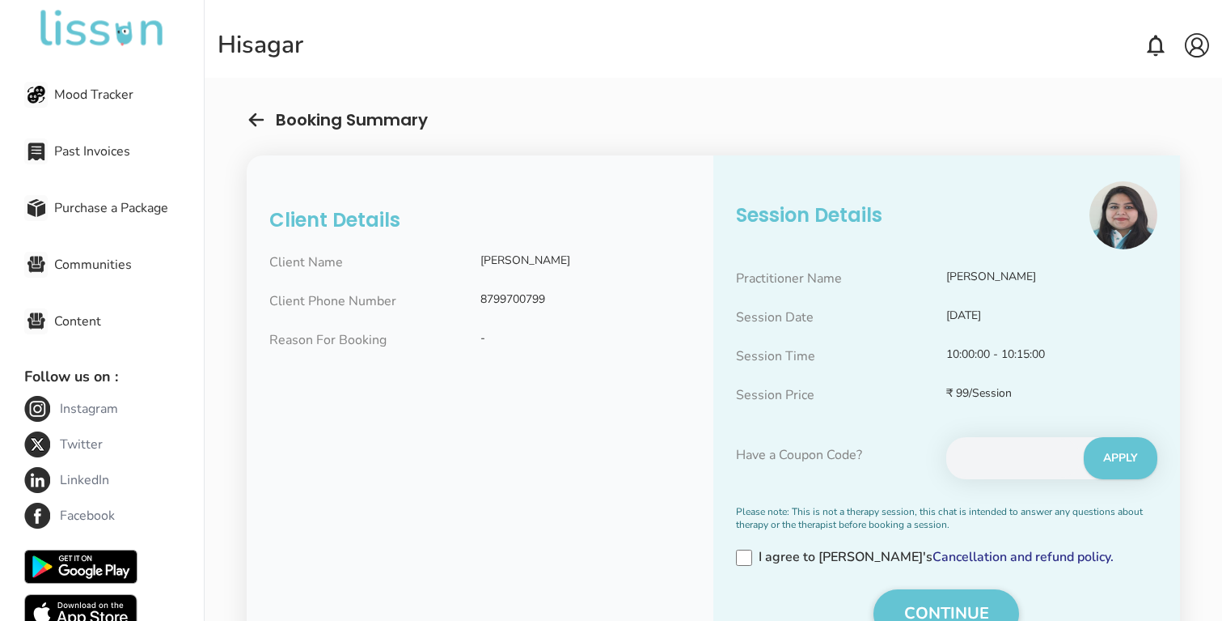
scroll to position [477, 0]
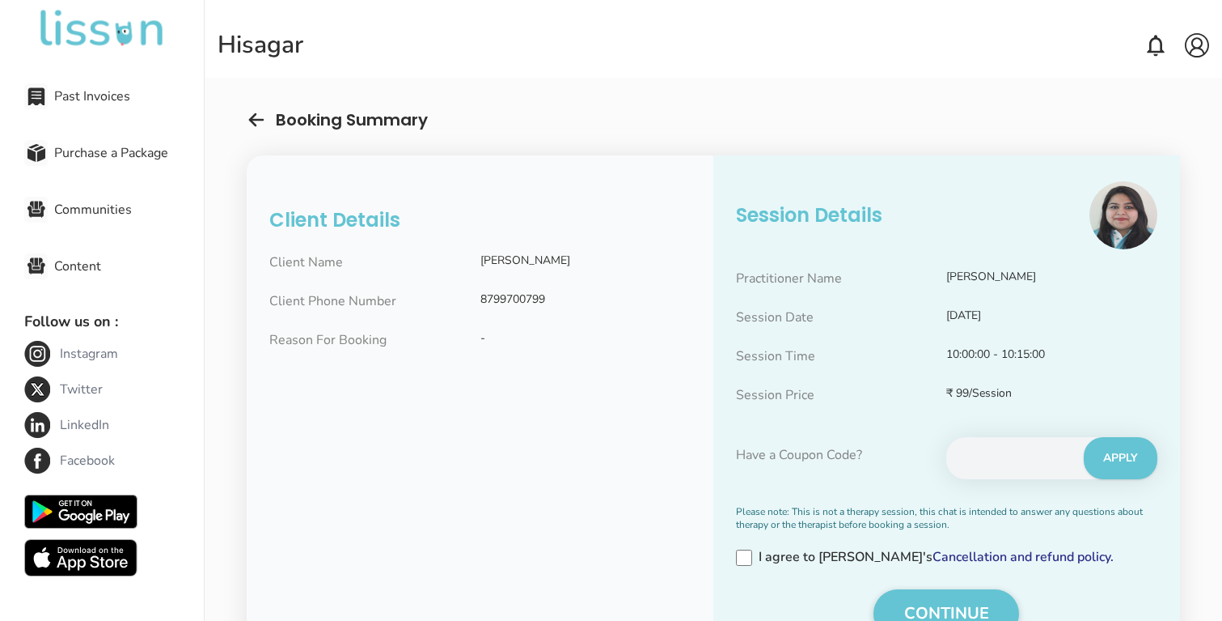
click at [83, 265] on span "Content" at bounding box center [129, 265] width 150 height 19
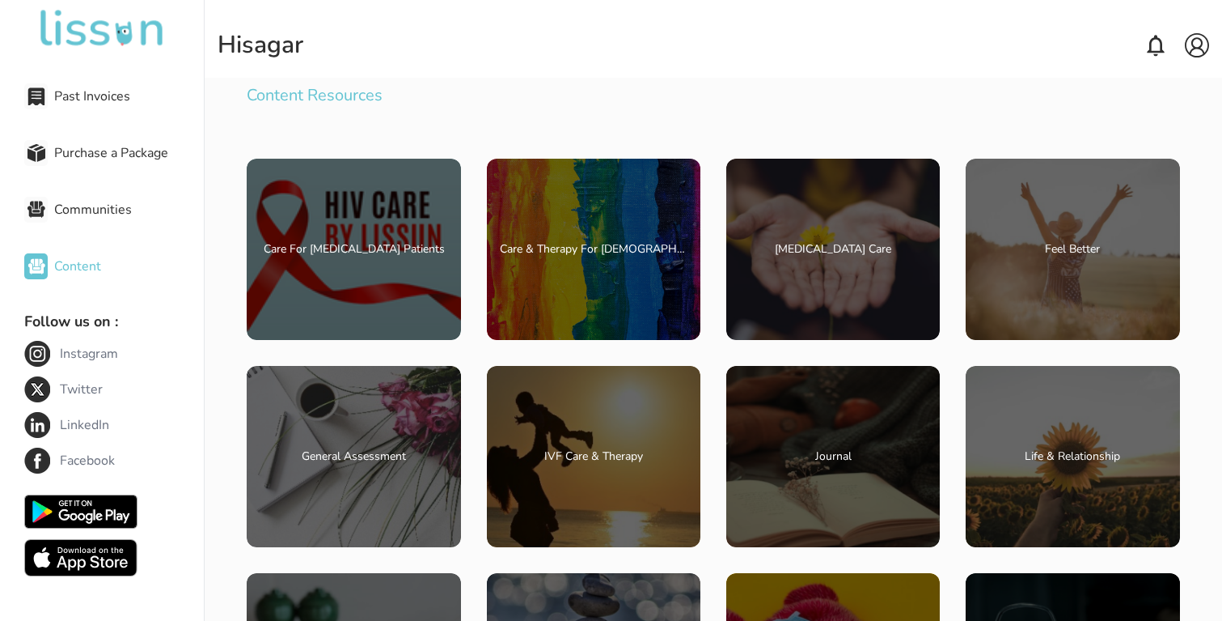
click at [102, 210] on span "Communities" at bounding box center [129, 209] width 150 height 19
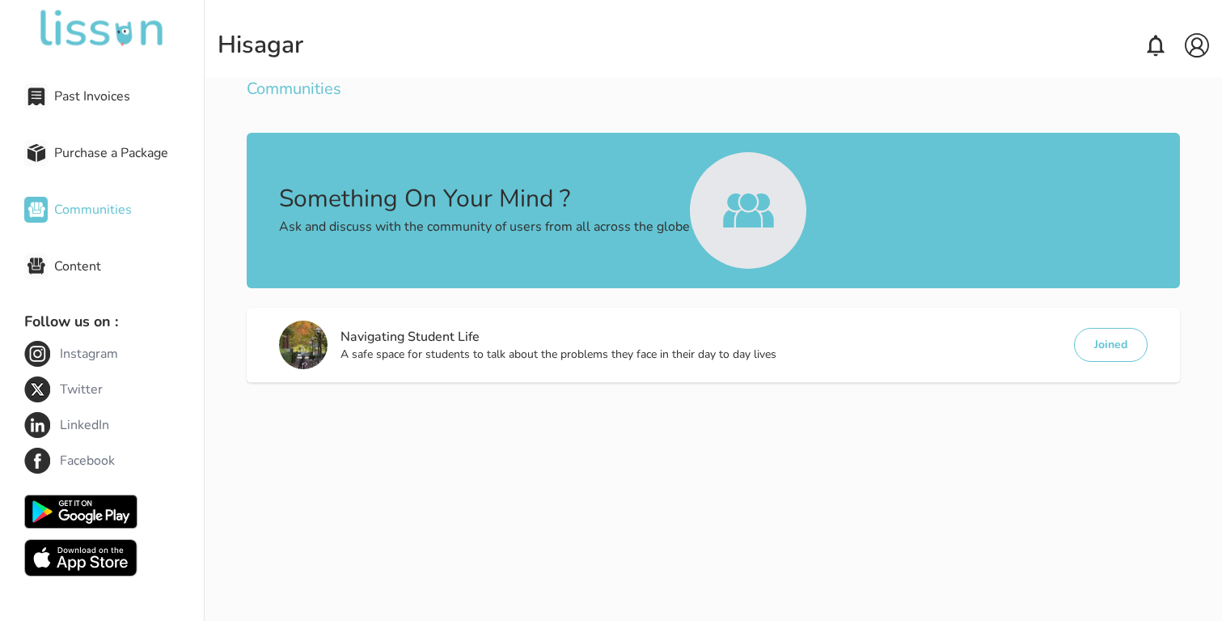
click at [121, 148] on span "Purchase a Package" at bounding box center [129, 152] width 150 height 19
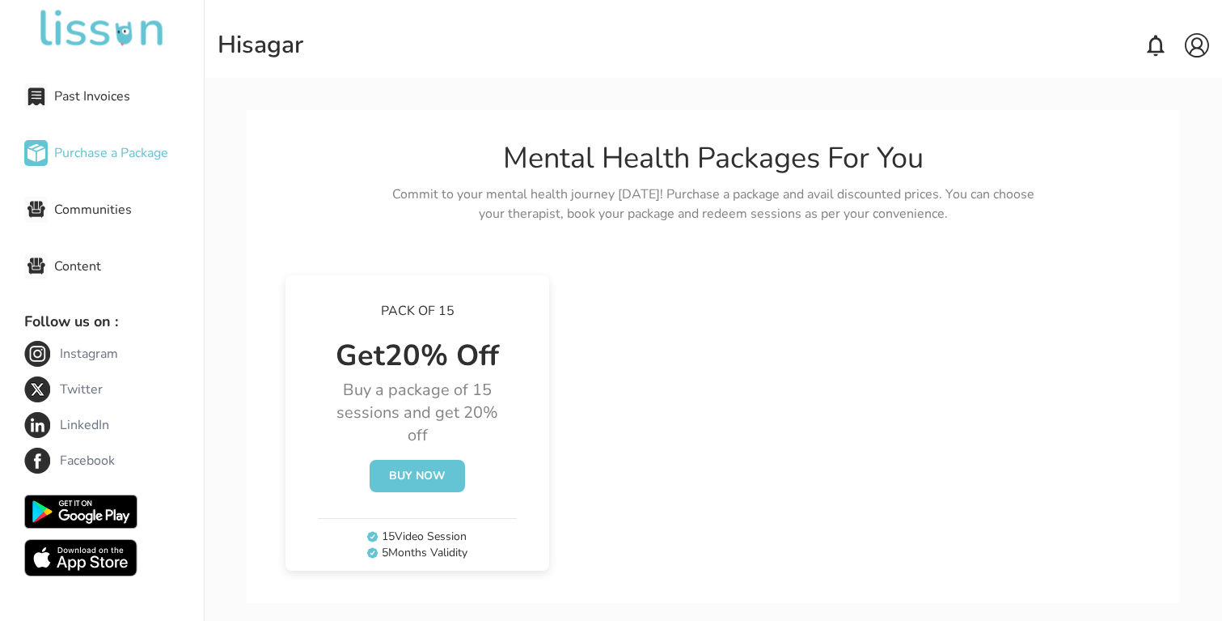
scroll to position [8, 0]
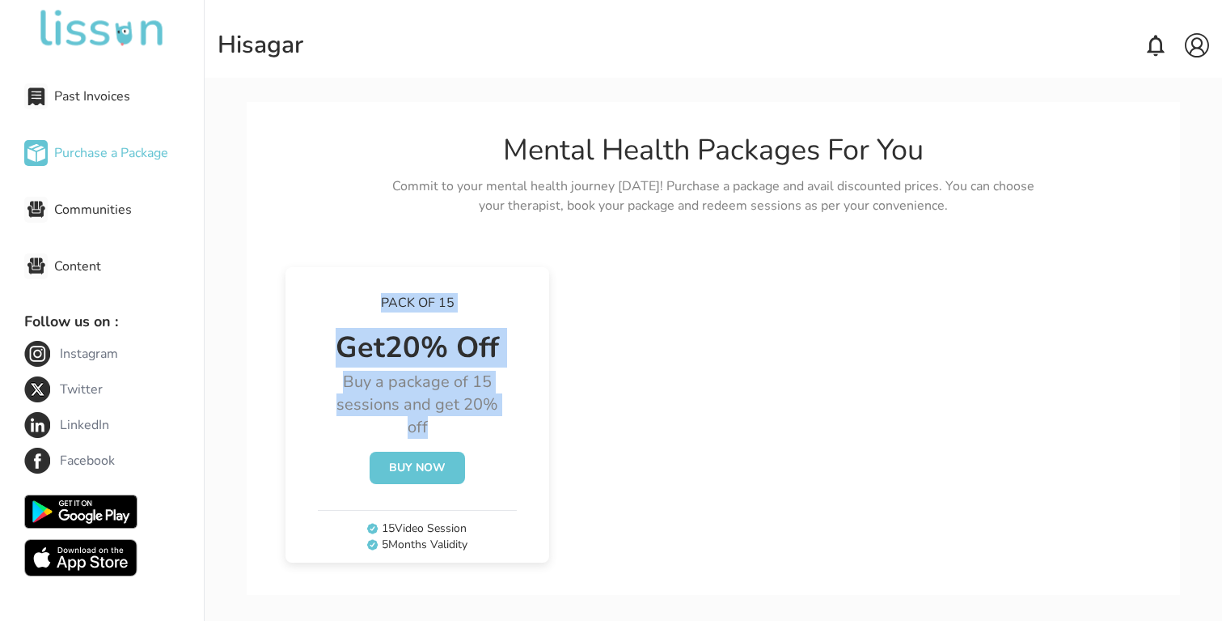
drag, startPoint x: 383, startPoint y: 302, endPoint x: 473, endPoint y: 421, distance: 149.0
click at [473, 422] on div "Pack of 15 Get 20 % Off Buy a package of 15 sessions and get 20% off Buy Now" at bounding box center [417, 388] width 199 height 243
click at [473, 421] on p "Buy a package of 15 sessions and get 20% off" at bounding box center [417, 405] width 178 height 68
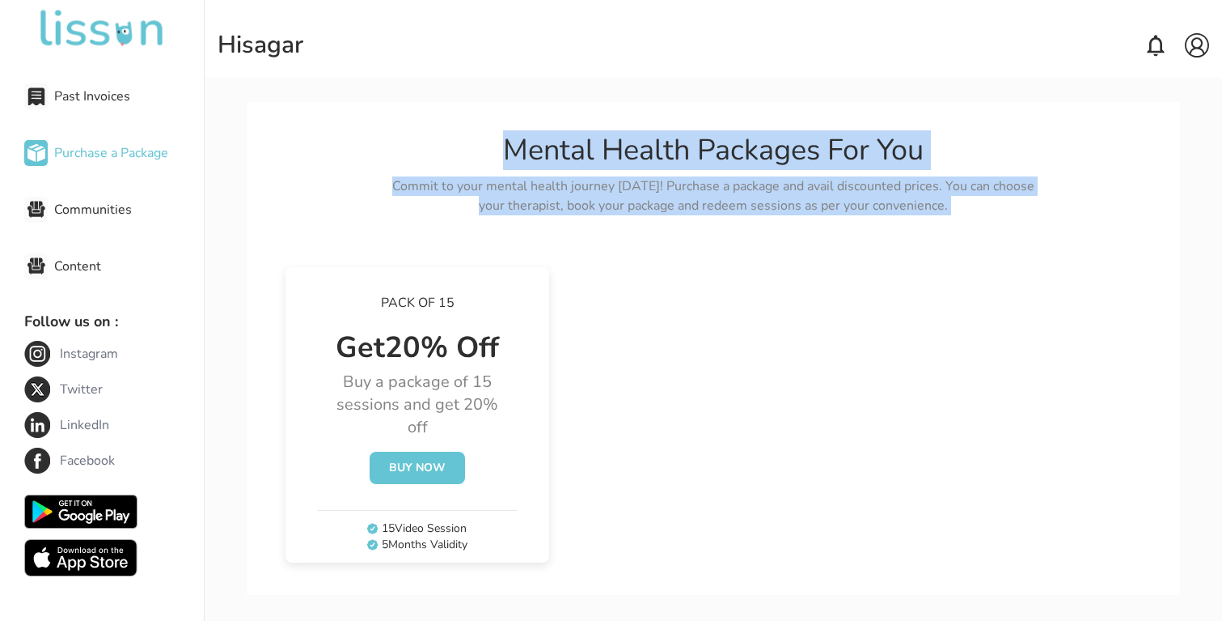
drag, startPoint x: 505, startPoint y: 139, endPoint x: 926, endPoint y: 215, distance: 428.3
click at [926, 215] on div "Mental Health Packages For You Commit to your mental health journey [DATE]! Pur…" at bounding box center [713, 348] width 855 height 428
click at [942, 207] on p "Commit to your mental health journey [DATE]! Purchase a package and avail disco…" at bounding box center [713, 195] width 647 height 39
drag, startPoint x: 942, startPoint y: 207, endPoint x: 520, endPoint y: 151, distance: 425.2
click at [520, 151] on div "Mental Health Packages For You Commit to your mental health journey [DATE]! Pur…" at bounding box center [713, 174] width 647 height 81
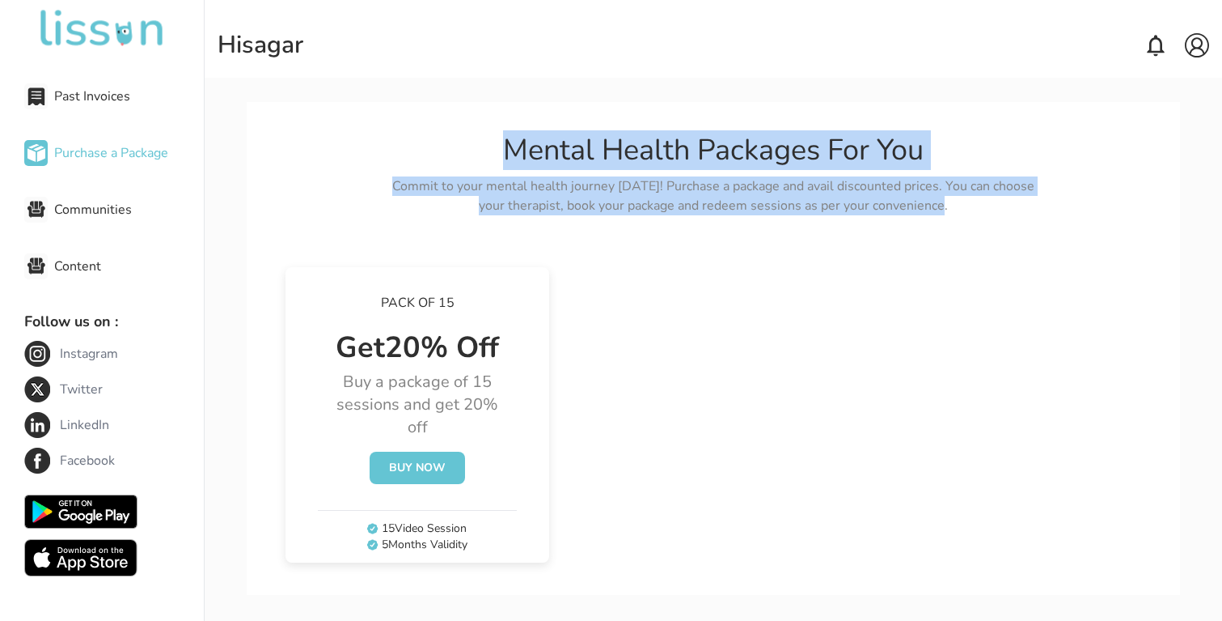
click at [505, 146] on h3 "Mental Health Packages For You" at bounding box center [713, 150] width 647 height 32
drag, startPoint x: 505, startPoint y: 146, endPoint x: 947, endPoint y: 206, distance: 445.9
click at [947, 207] on div "Mental Health Packages For You Commit to your mental health journey [DATE]! Pur…" at bounding box center [713, 174] width 647 height 81
click at [846, 203] on p "Commit to your mental health journey [DATE]! Purchase a package and avail disco…" at bounding box center [713, 195] width 647 height 39
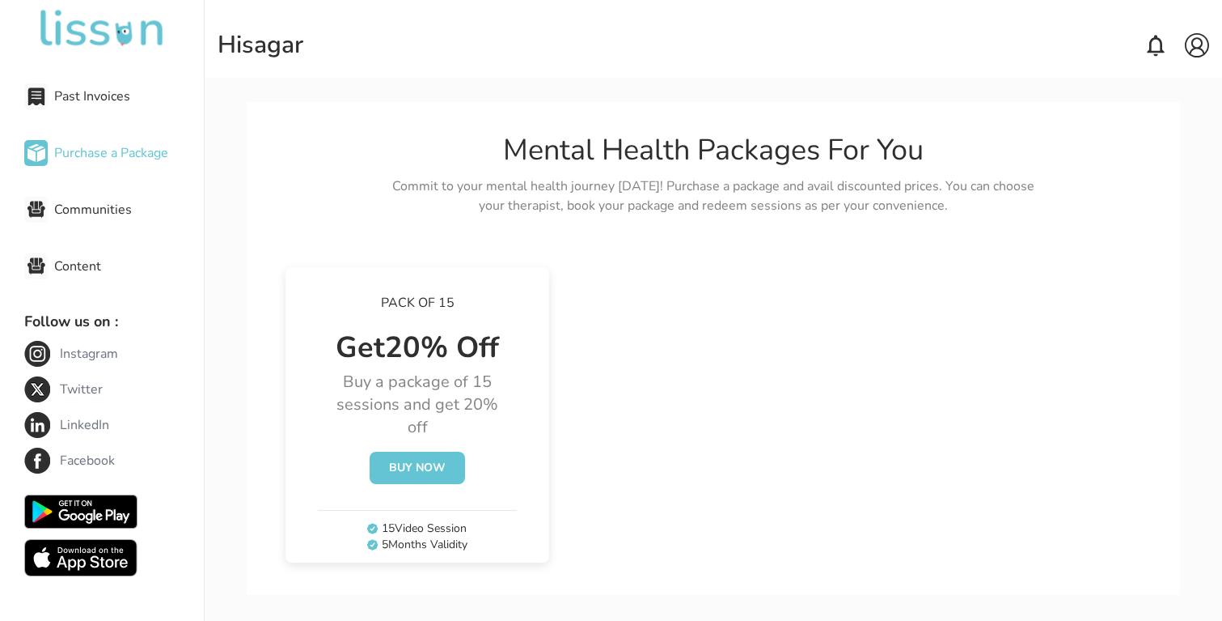
click at [78, 503] on img at bounding box center [80, 511] width 113 height 40
